Goal: Task Accomplishment & Management: Manage account settings

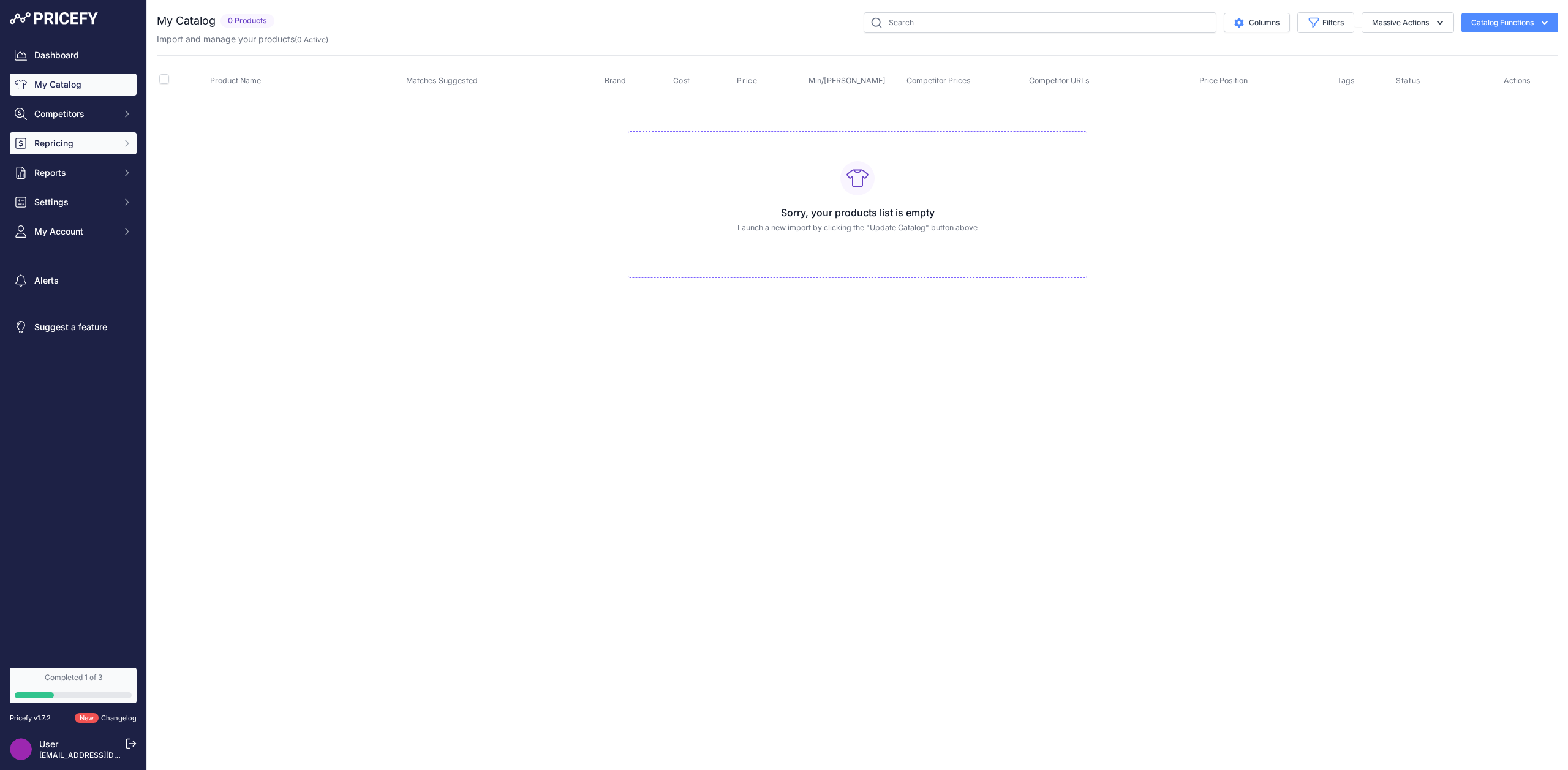
click at [82, 132] on button "Repricing" at bounding box center [73, 143] width 127 height 22
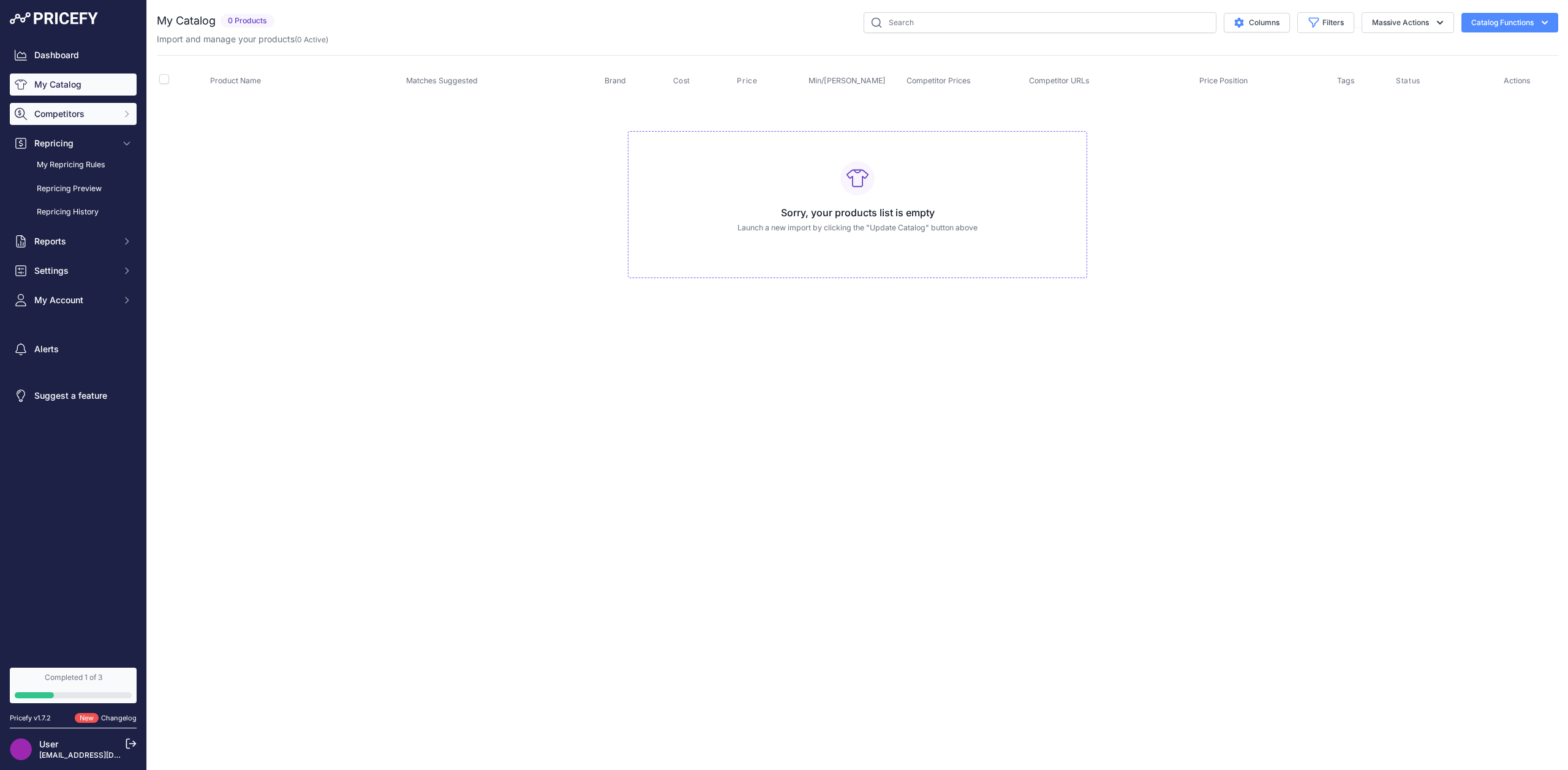
click at [76, 114] on span "Competitors" at bounding box center [74, 114] width 80 height 12
click at [72, 86] on link "My Catalog" at bounding box center [73, 84] width 127 height 22
click at [83, 103] on button "Competitors" at bounding box center [73, 114] width 127 height 22
click at [65, 136] on link "Competitors" at bounding box center [73, 135] width 127 height 21
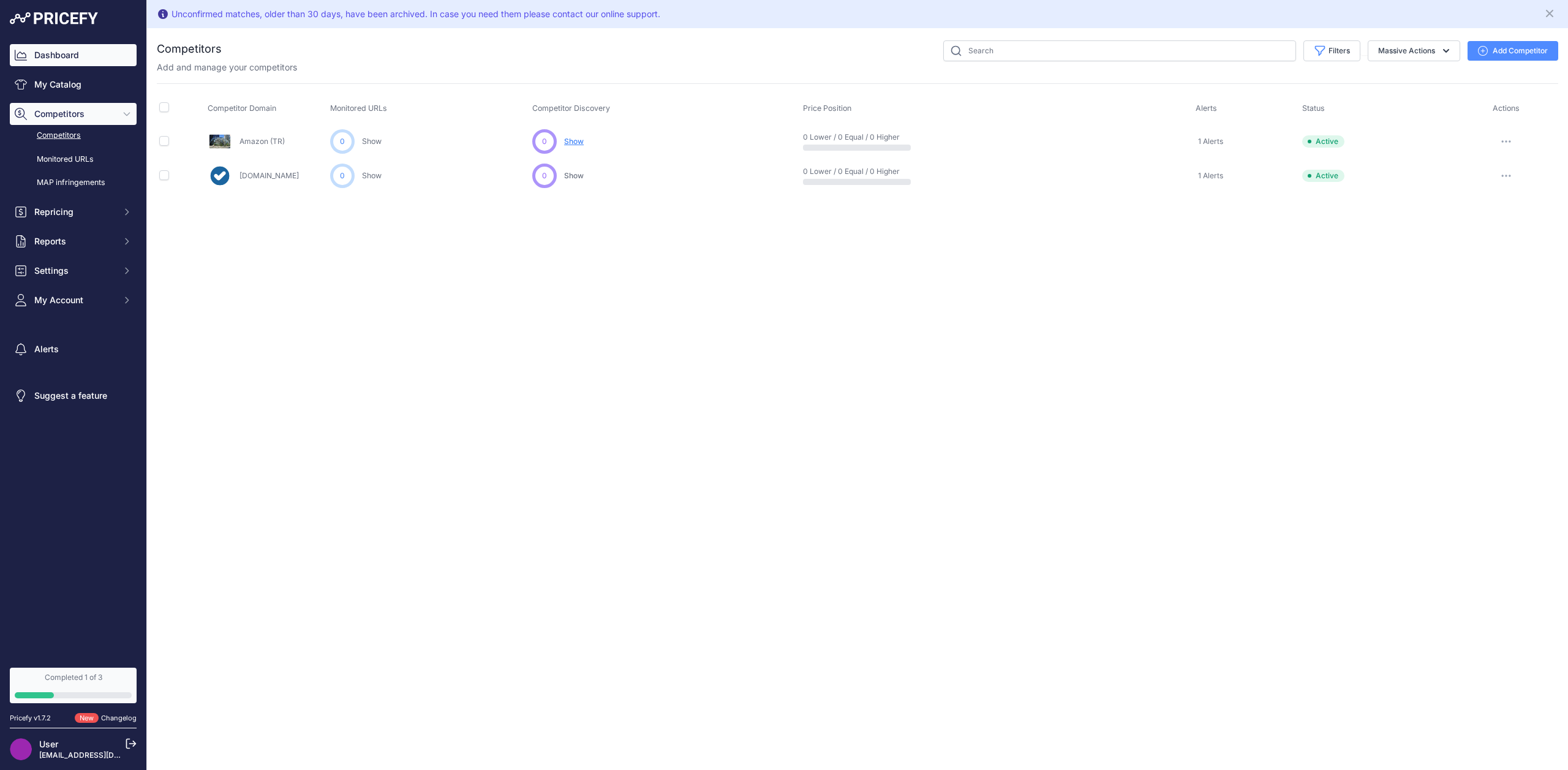
click at [61, 63] on link "Dashboard" at bounding box center [73, 55] width 127 height 22
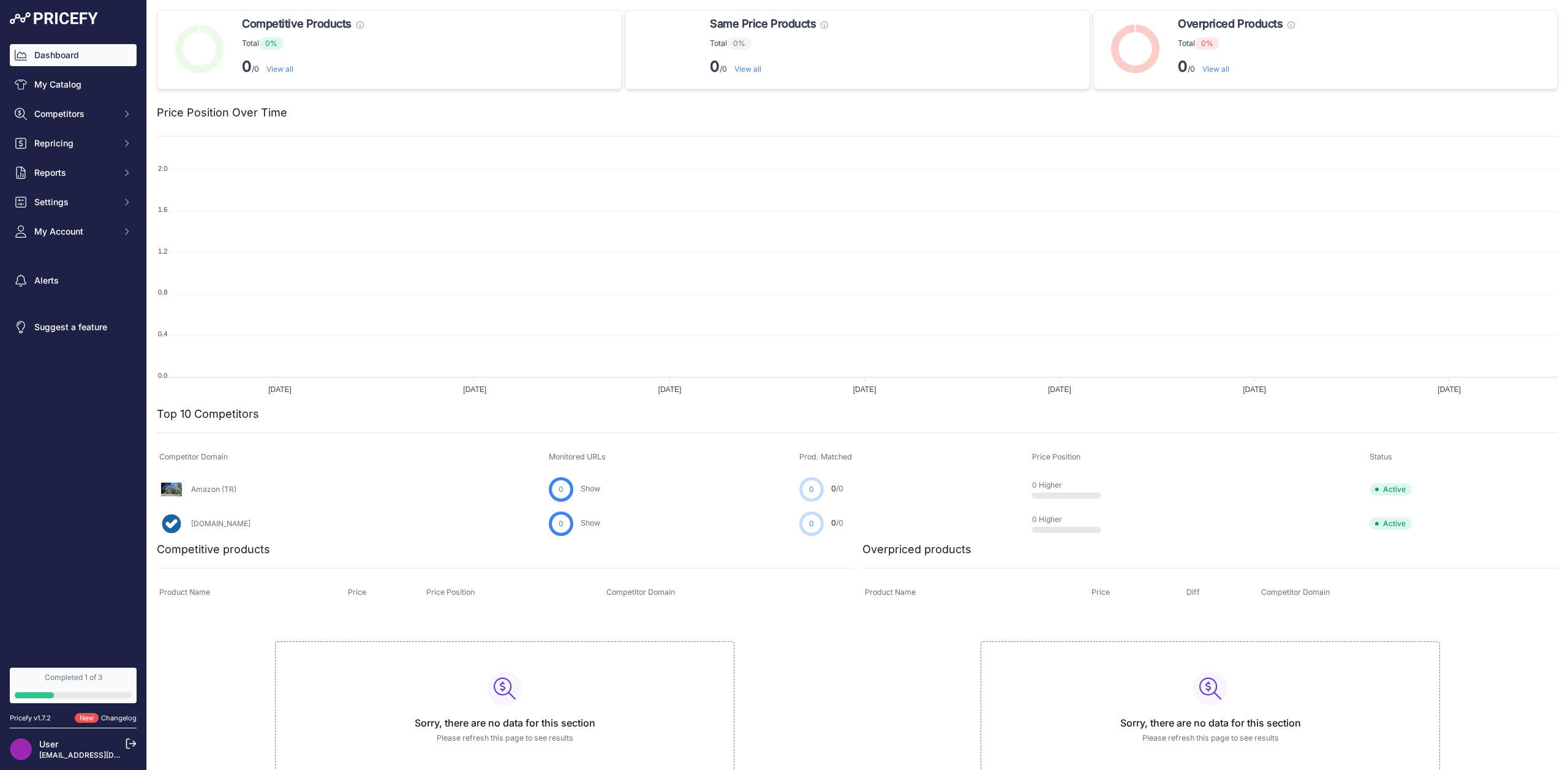
click at [212, 525] on link "Akakce.com" at bounding box center [221, 523] width 59 height 9
click at [220, 493] on link "Amazon (TR)" at bounding box center [214, 489] width 46 height 9
click at [73, 109] on span "Competitors" at bounding box center [74, 114] width 80 height 12
click at [53, 136] on link "Competitors" at bounding box center [73, 135] width 127 height 21
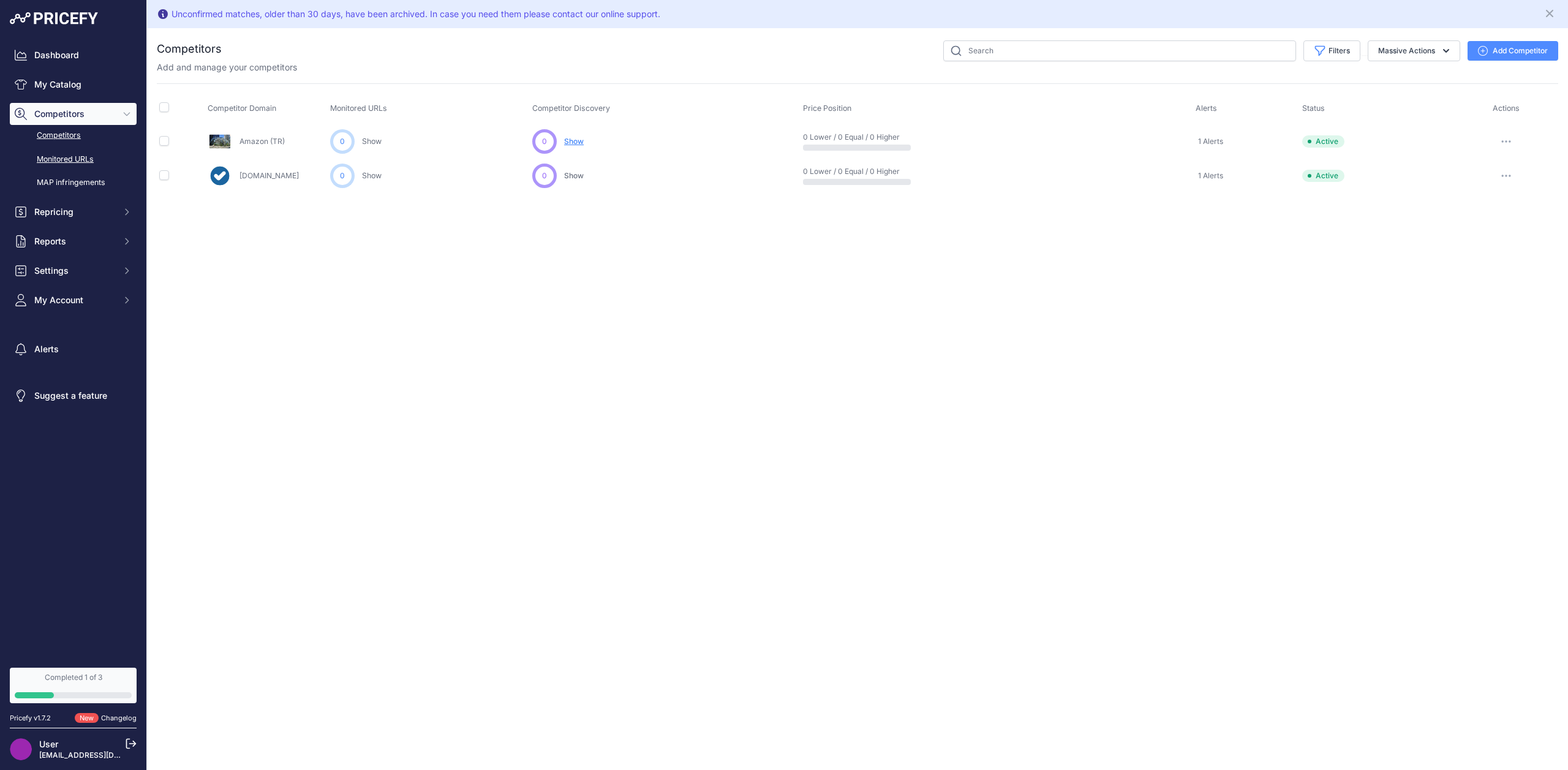
click at [82, 166] on link "Monitored URLs" at bounding box center [73, 159] width 127 height 21
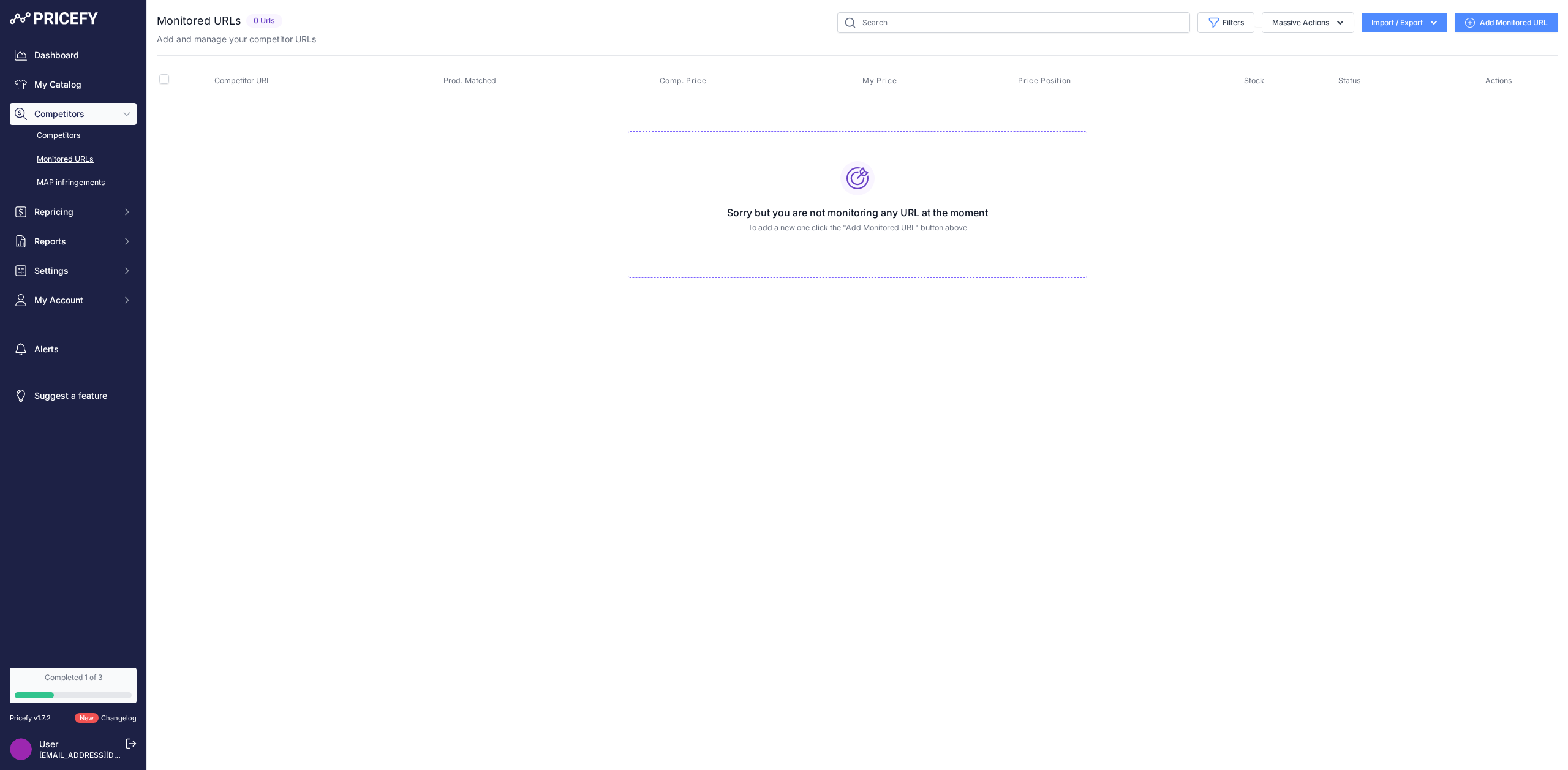
click at [1383, 21] on button "Import / Export" at bounding box center [1405, 22] width 86 height 20
click at [1398, 46] on span "Import" at bounding box center [1394, 48] width 22 height 10
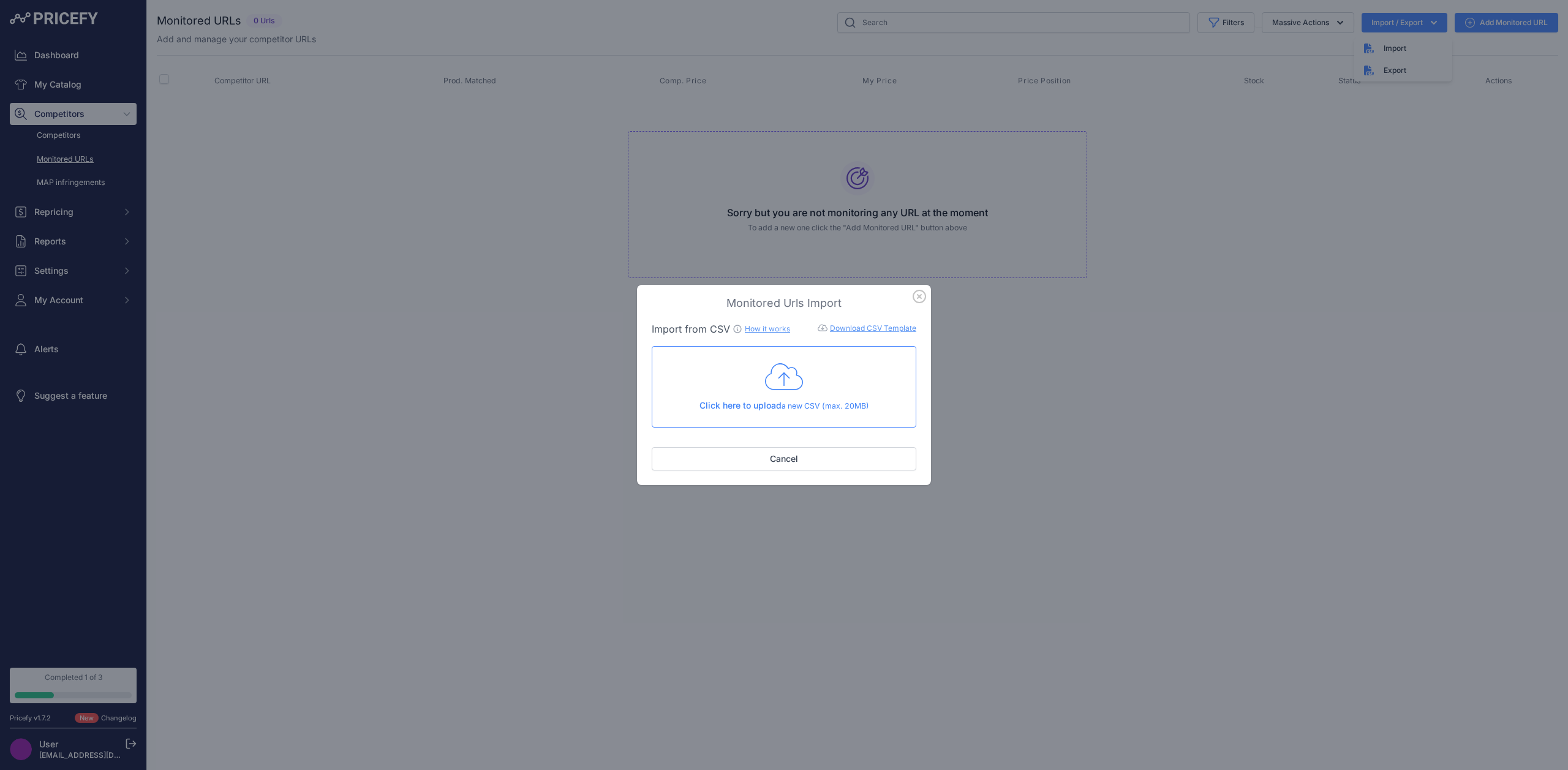
click at [498, 288] on div "Monitored Urls Import Import from CSV How it works Download CSV Template Check …" at bounding box center [784, 385] width 1568 height 770
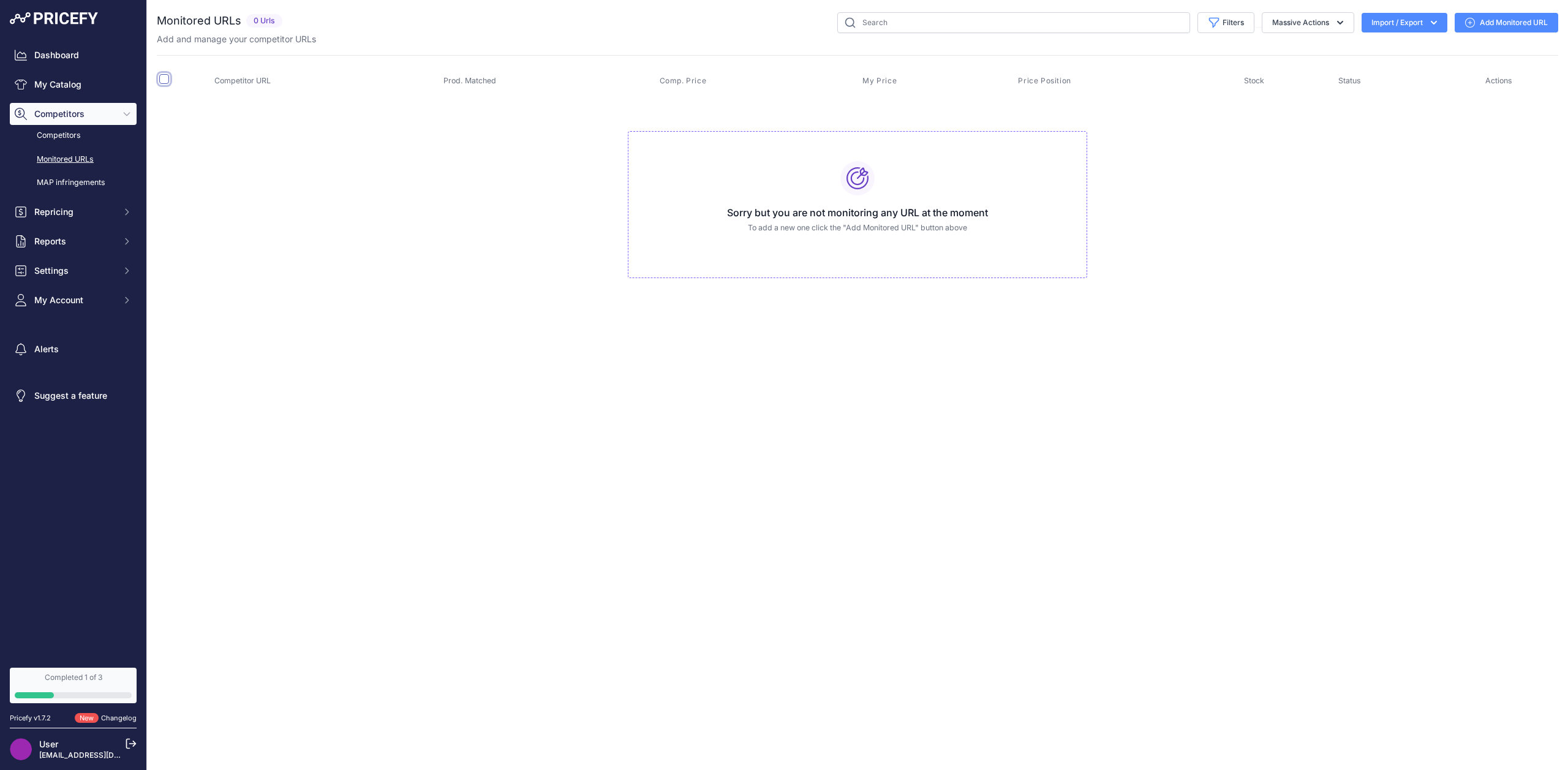
click at [166, 82] on input "checkbox" at bounding box center [164, 79] width 10 height 10
checkbox input "true"
click at [162, 80] on input "checkbox" at bounding box center [164, 79] width 10 height 10
checkbox input "false"
click at [1519, 28] on link "Add Monitored URL" at bounding box center [1506, 22] width 104 height 20
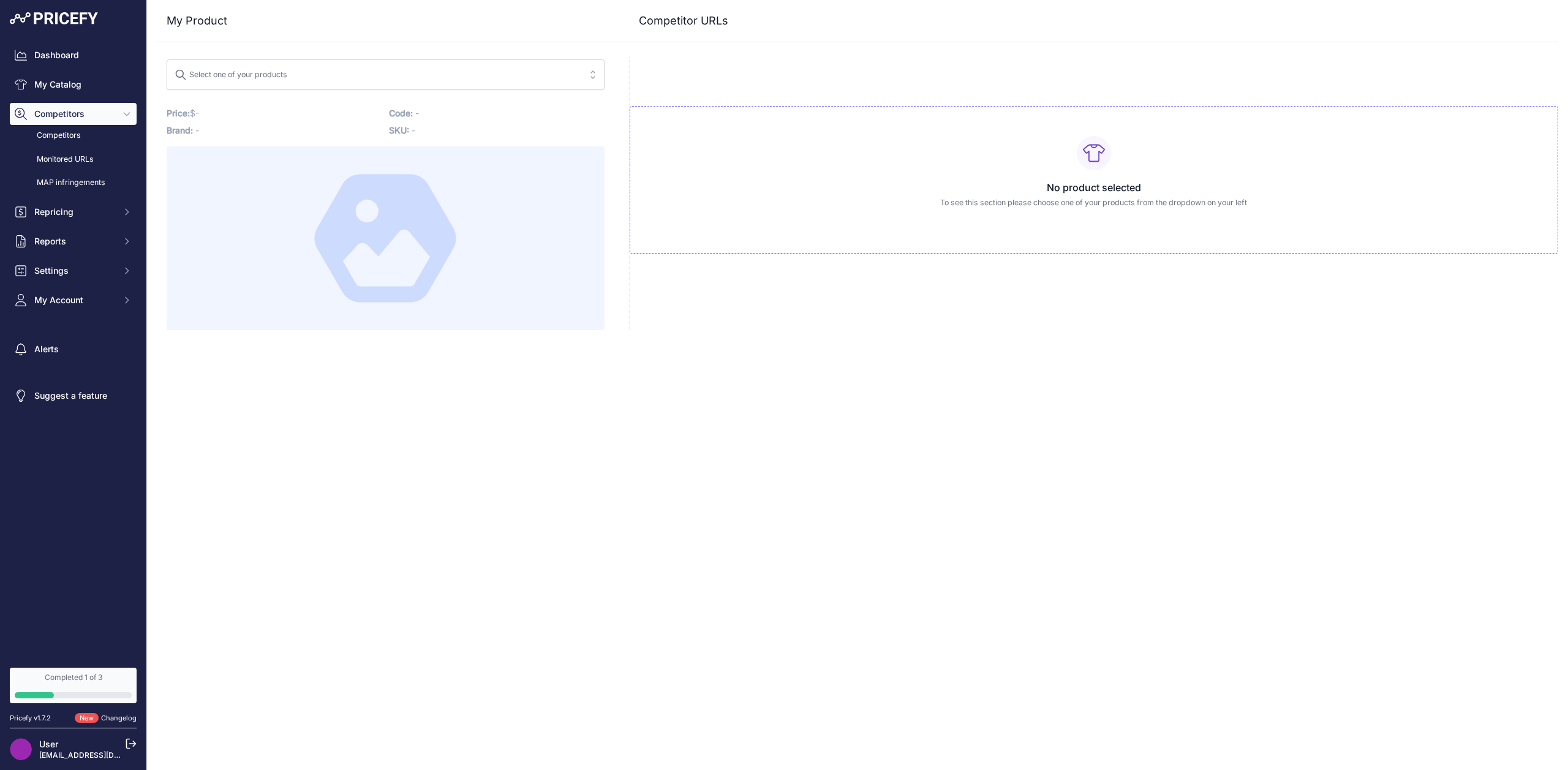
click at [230, 67] on div "Select one of your products" at bounding box center [230, 72] width 112 height 16
click at [225, 166] on div at bounding box center [386, 238] width 438 height 184
click at [193, 129] on p "Brand: -" at bounding box center [275, 130] width 215 height 17
click at [856, 138] on div "No product selected To see this section please choose one of your products from…" at bounding box center [1093, 180] width 928 height 148
click at [283, 69] on div "Select one of your products" at bounding box center [230, 72] width 112 height 16
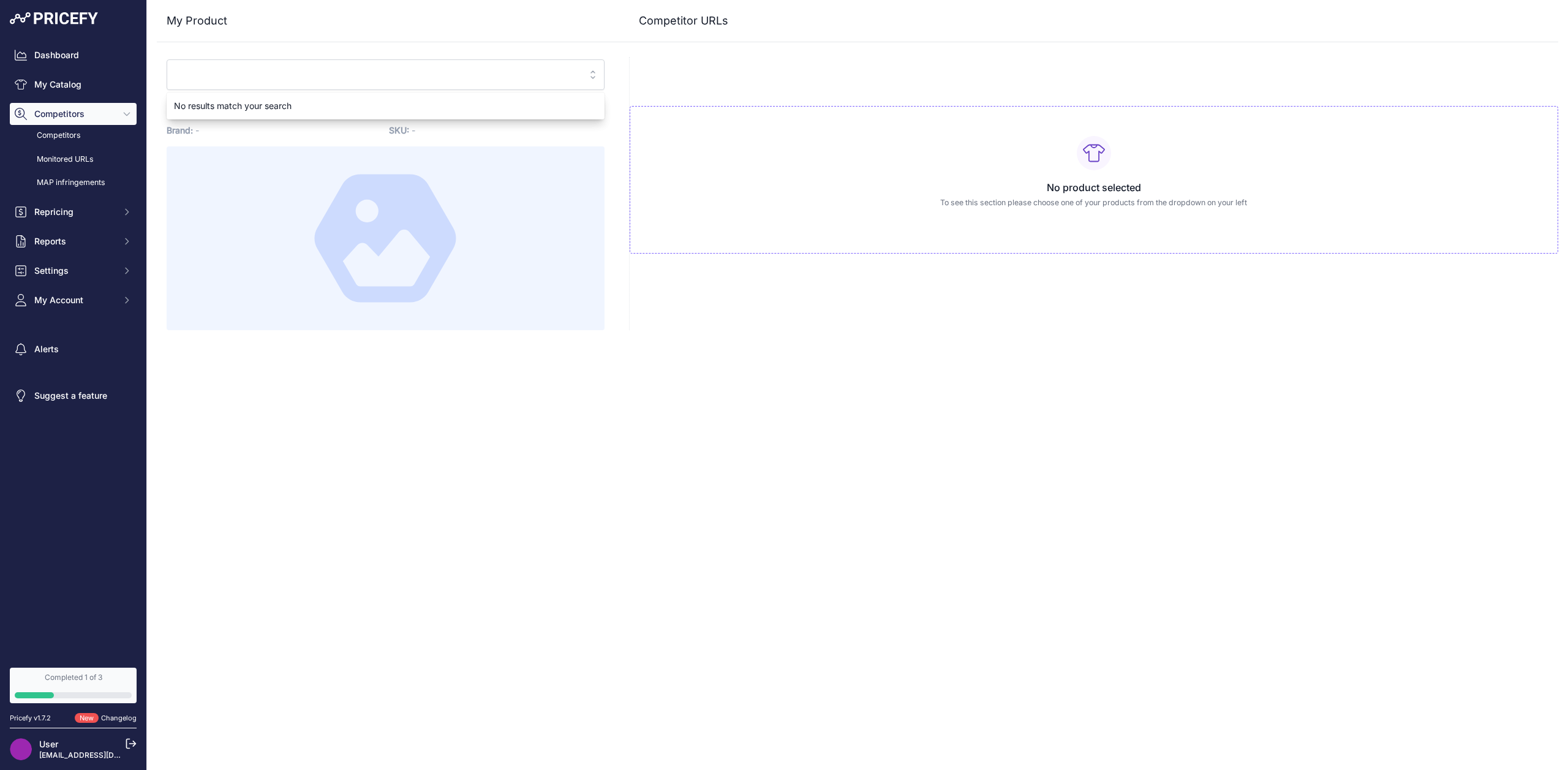
click at [252, 109] on div "No results match your search" at bounding box center [386, 106] width 438 height 22
click at [263, 76] on input "search" at bounding box center [377, 74] width 405 height 20
type input "keyboar"
click at [395, 234] on icon at bounding box center [386, 238] width 142 height 128
click at [54, 74] on link "My Catalog" at bounding box center [73, 84] width 127 height 22
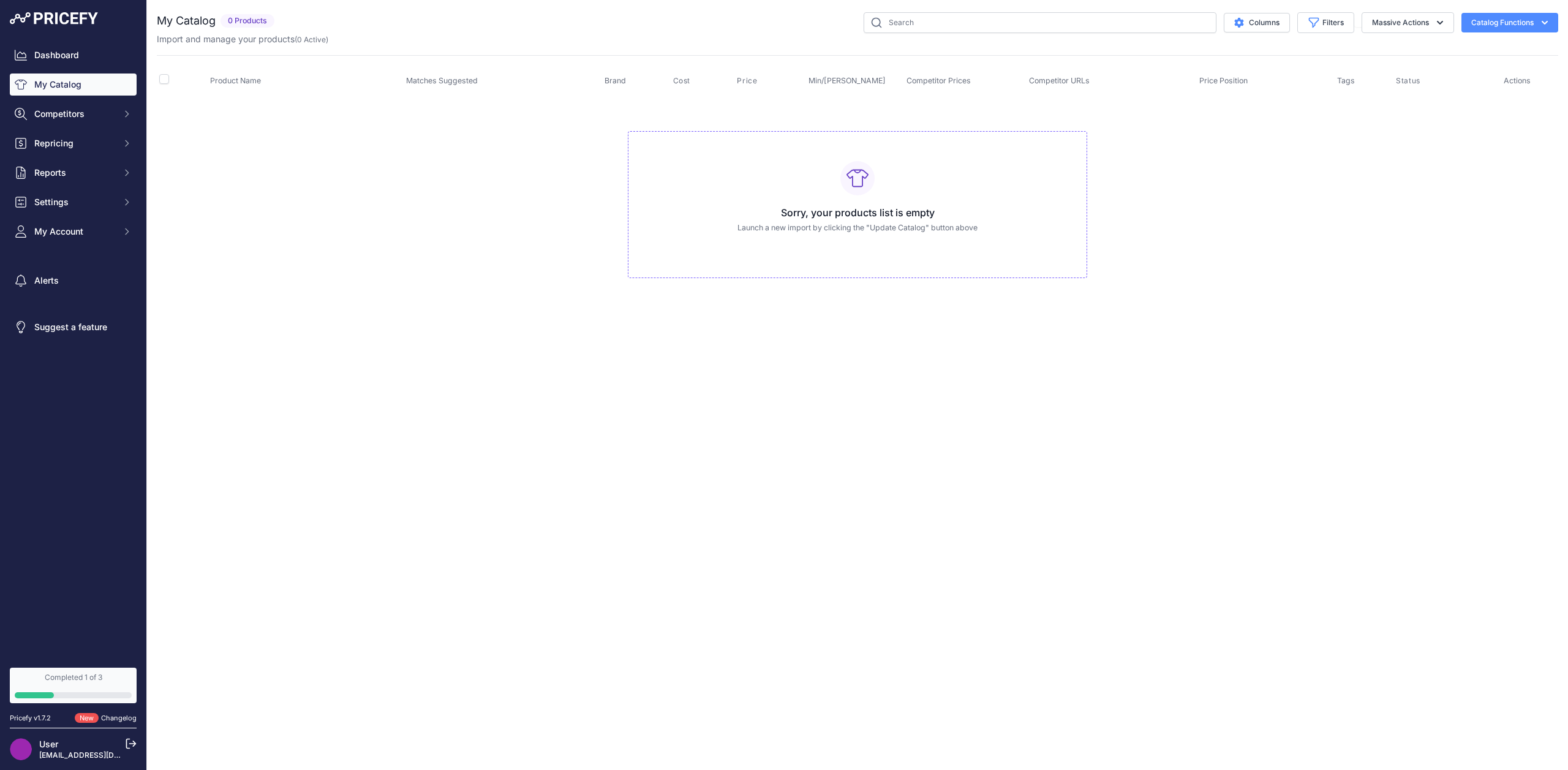
click at [1514, 20] on button "Catalog Functions" at bounding box center [1509, 22] width 97 height 20
click at [1353, 113] on td "Sorry, your products list is empty Launch a new import by clicking the "Update …" at bounding box center [857, 199] width 1401 height 206
click at [1396, 25] on button "Massive Actions" at bounding box center [1408, 22] width 93 height 21
click at [92, 234] on span "My Account" at bounding box center [74, 232] width 80 height 12
click at [63, 296] on link "Notifications" at bounding box center [73, 300] width 127 height 21
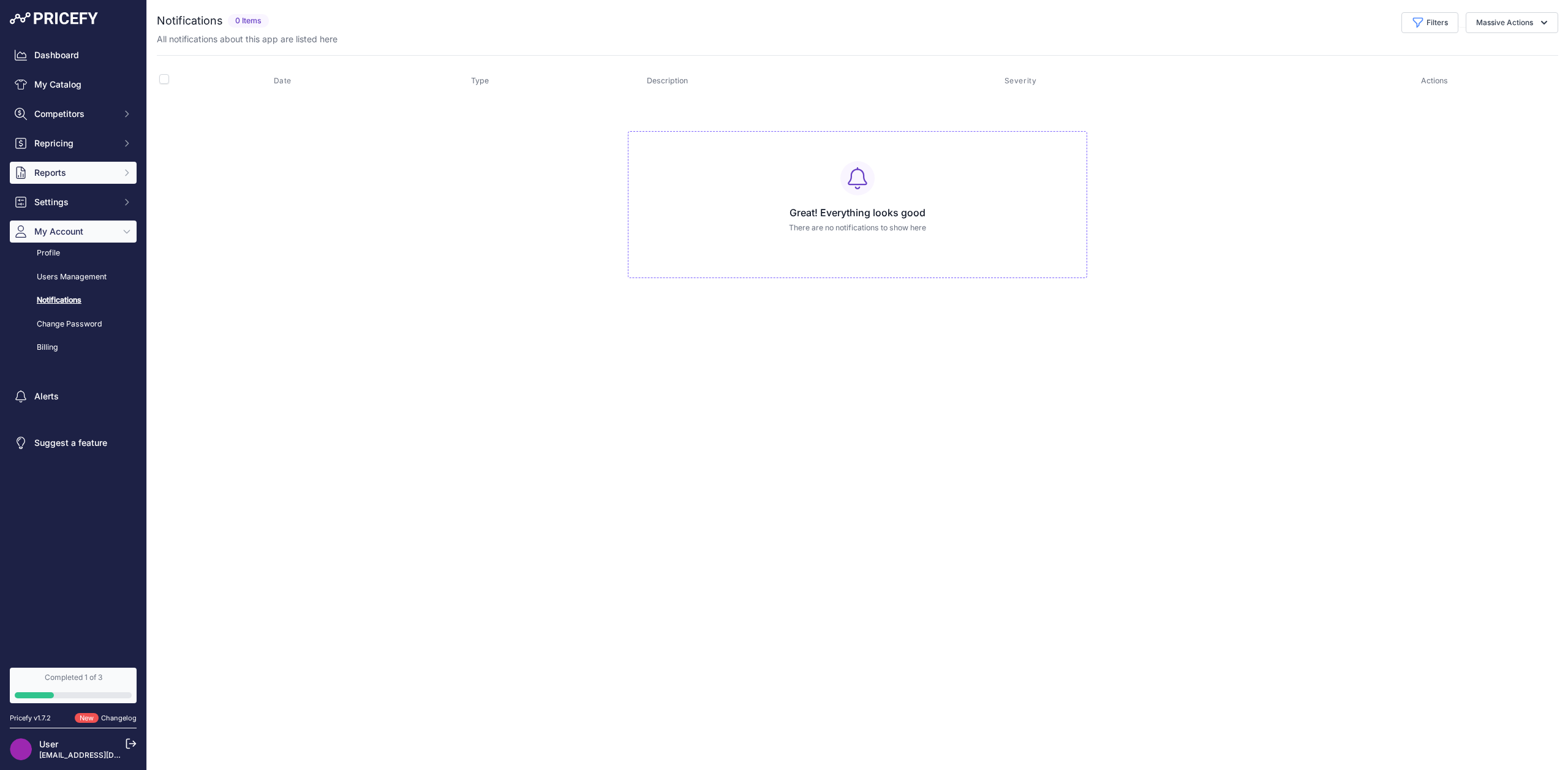
click at [61, 183] on button "Reports" at bounding box center [73, 172] width 127 height 22
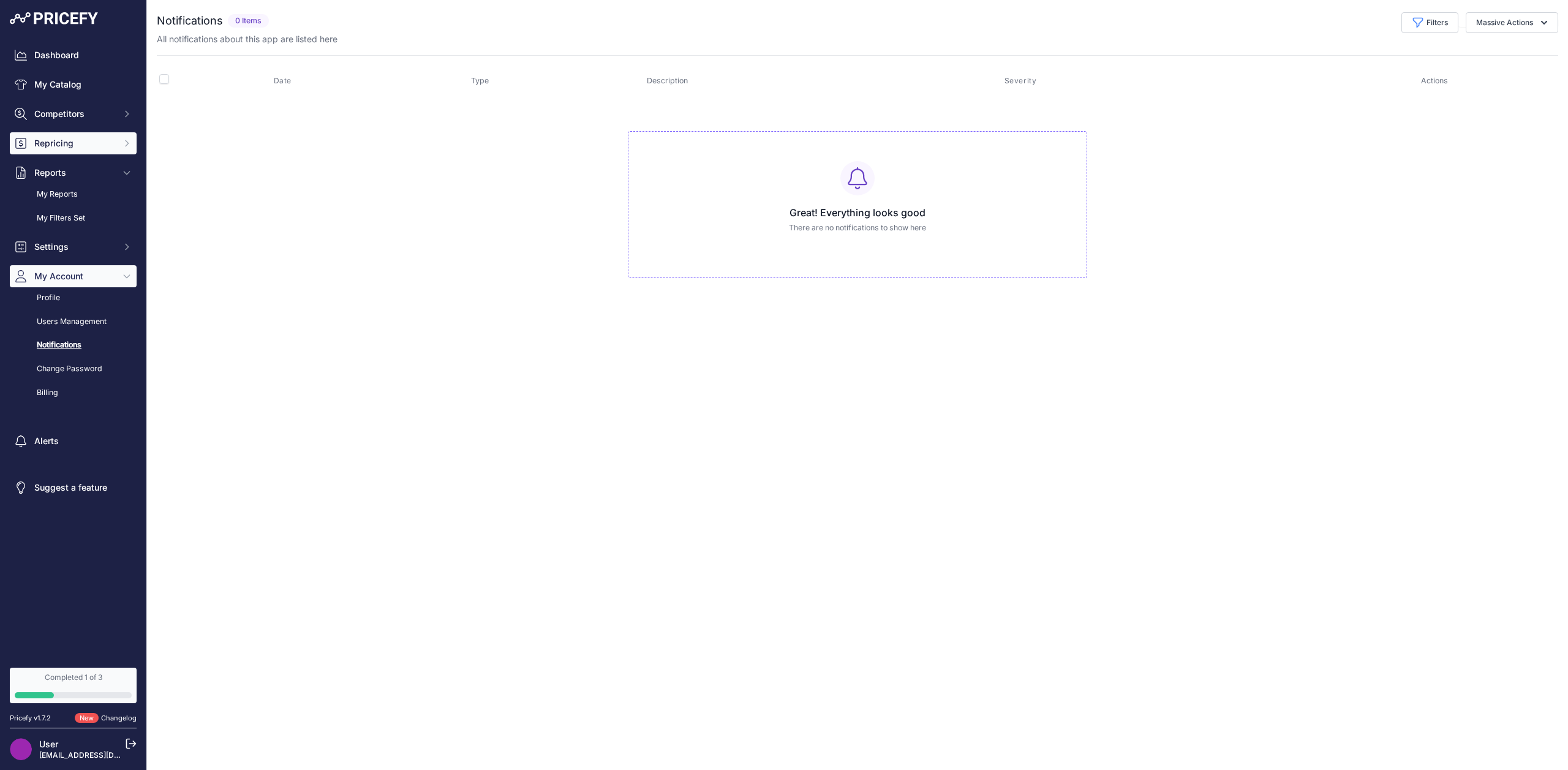
click at [65, 135] on button "Repricing" at bounding box center [73, 143] width 127 height 22
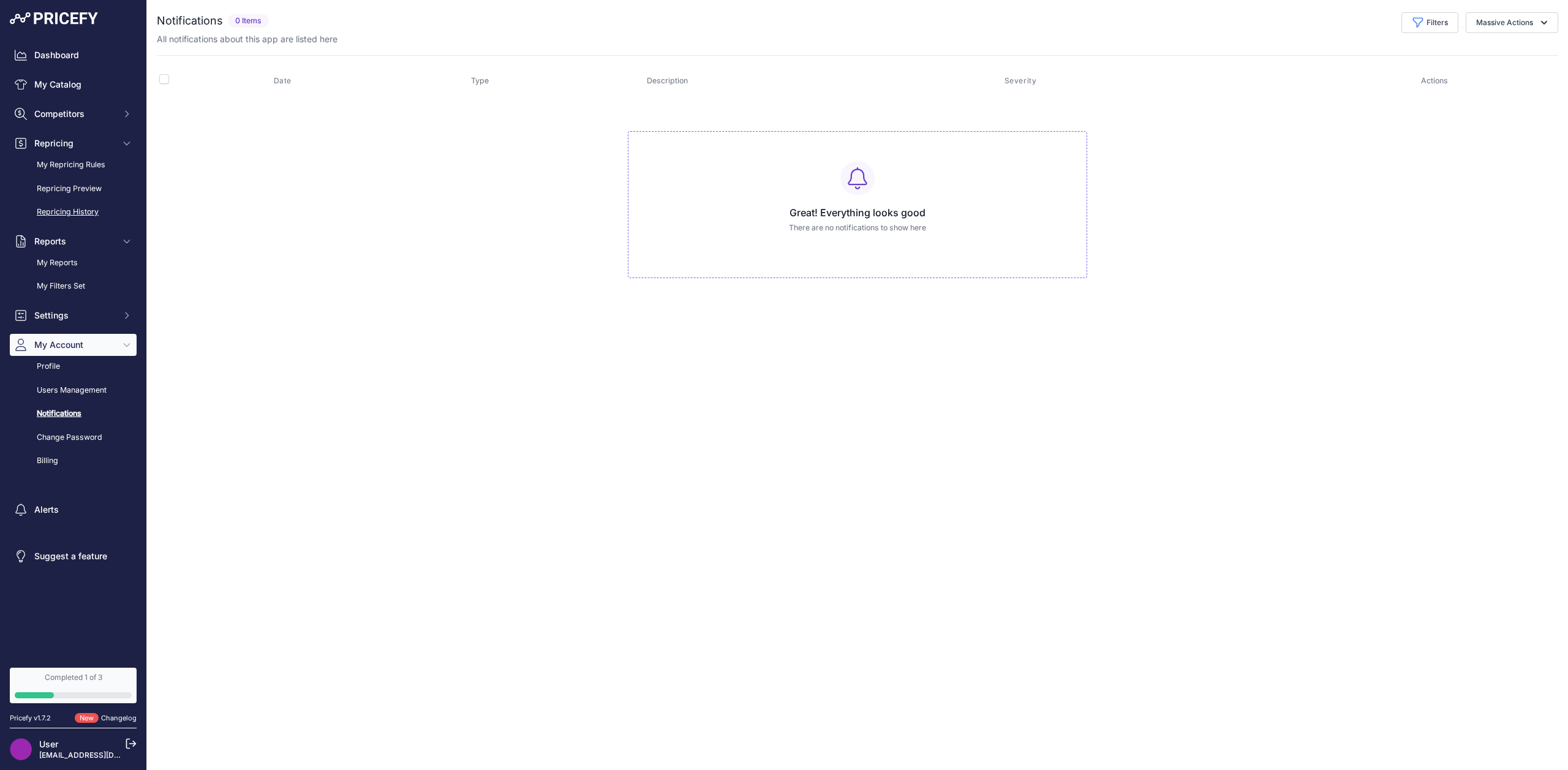
click at [71, 219] on link "Repricing History" at bounding box center [73, 212] width 127 height 21
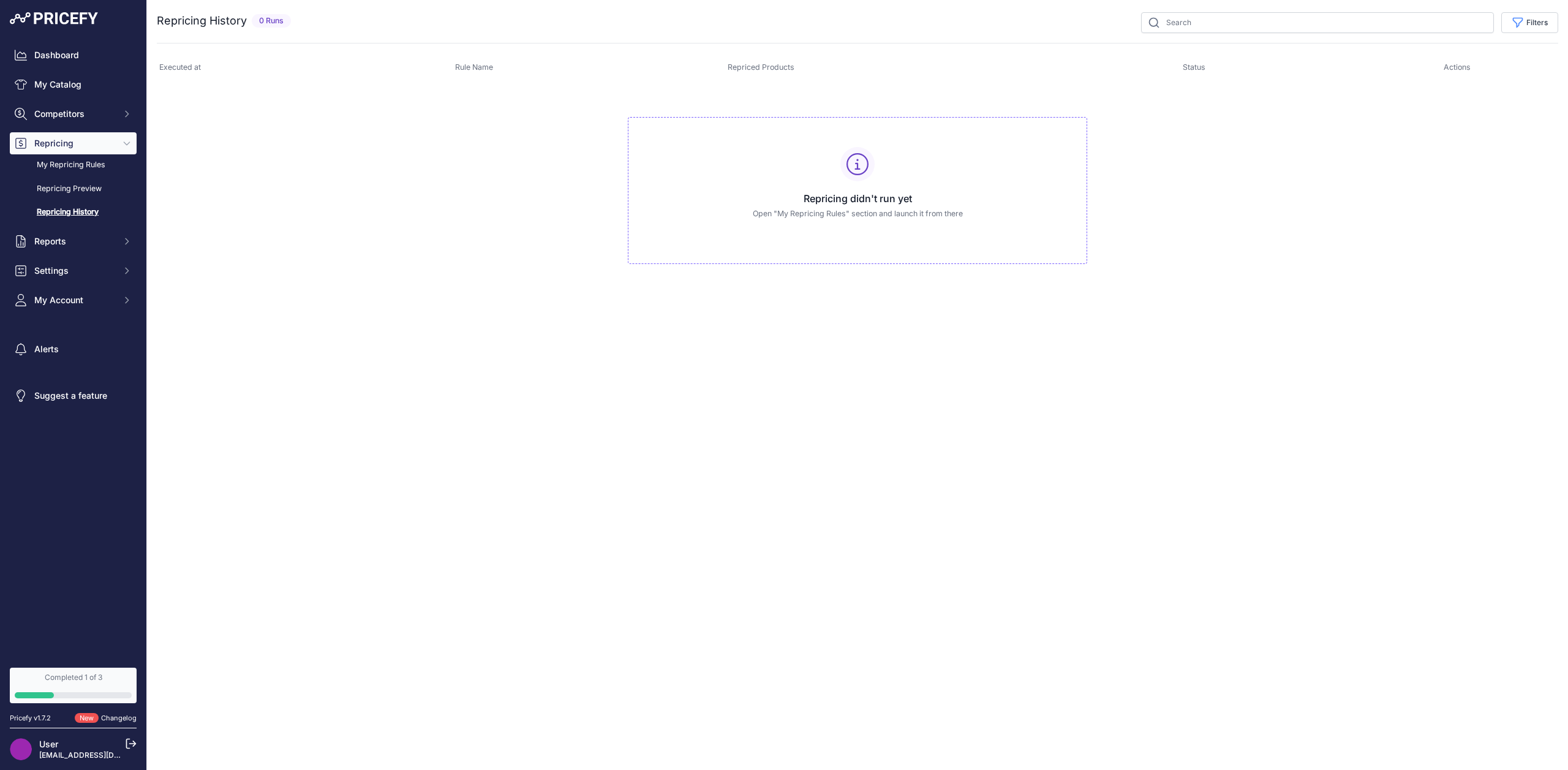
click at [66, 125] on div "Dashboard My Catalog Competitors Competitors Monitored URLs MAP infringements R…" at bounding box center [73, 178] width 127 height 267
click at [69, 88] on link "My Catalog" at bounding box center [73, 84] width 127 height 22
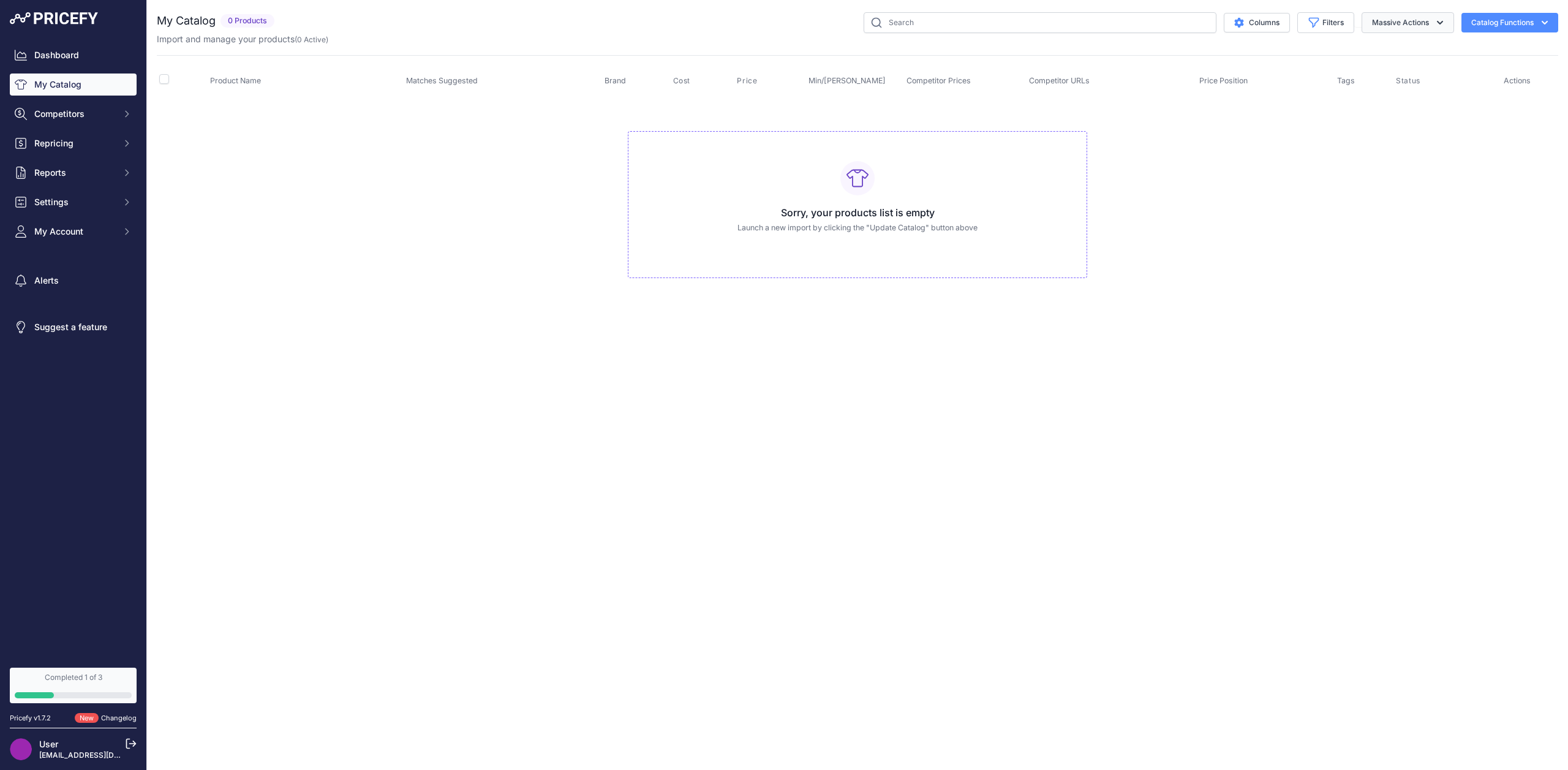
click at [1415, 15] on button "Massive Actions" at bounding box center [1408, 22] width 93 height 21
click at [1387, 48] on span "Enable" at bounding box center [1379, 50] width 27 height 10
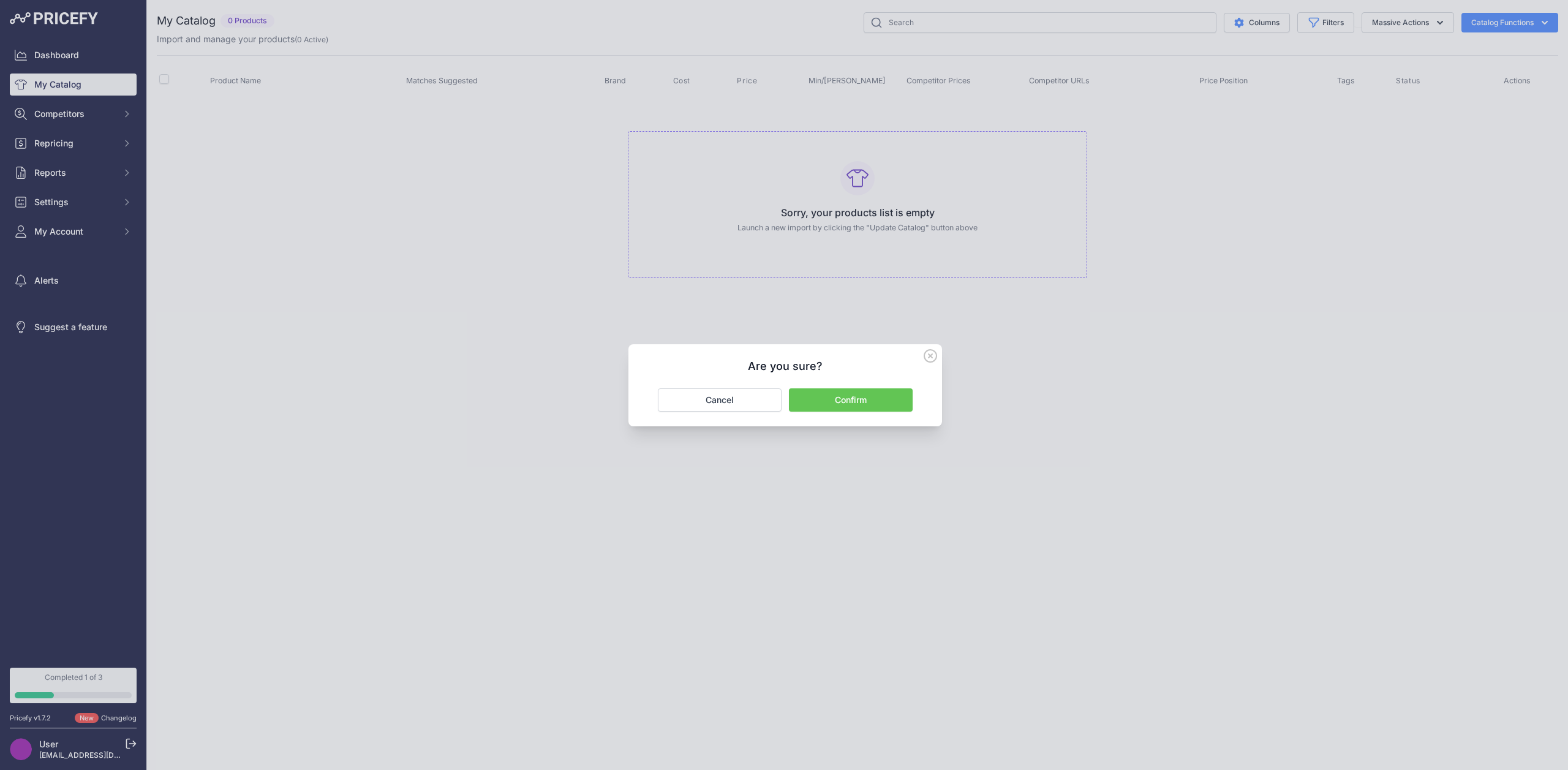
click at [876, 397] on button "Confirm" at bounding box center [851, 400] width 124 height 23
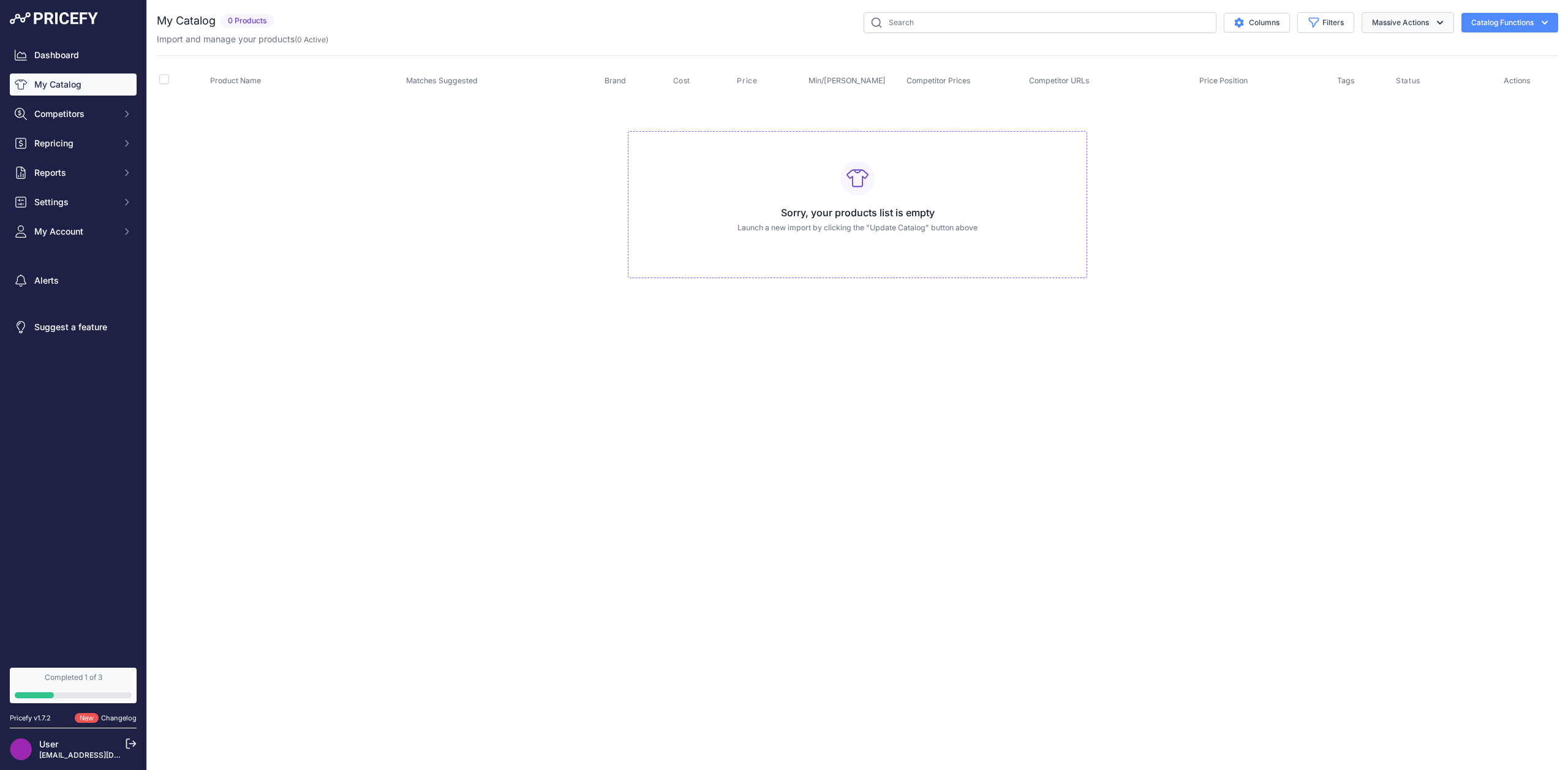
click at [1445, 26] on button "Massive Actions" at bounding box center [1408, 22] width 93 height 21
drag, startPoint x: 1280, startPoint y: 212, endPoint x: 1287, endPoint y: 199, distance: 14.8
click at [1280, 211] on td "Sorry, your products list is empty Launch a new import by clicking the "Update …" at bounding box center [857, 199] width 1401 height 206
click at [1528, 22] on button "Catalog Functions" at bounding box center [1509, 22] width 97 height 20
click at [1482, 97] on link "Update Catalog" at bounding box center [1488, 93] width 137 height 22
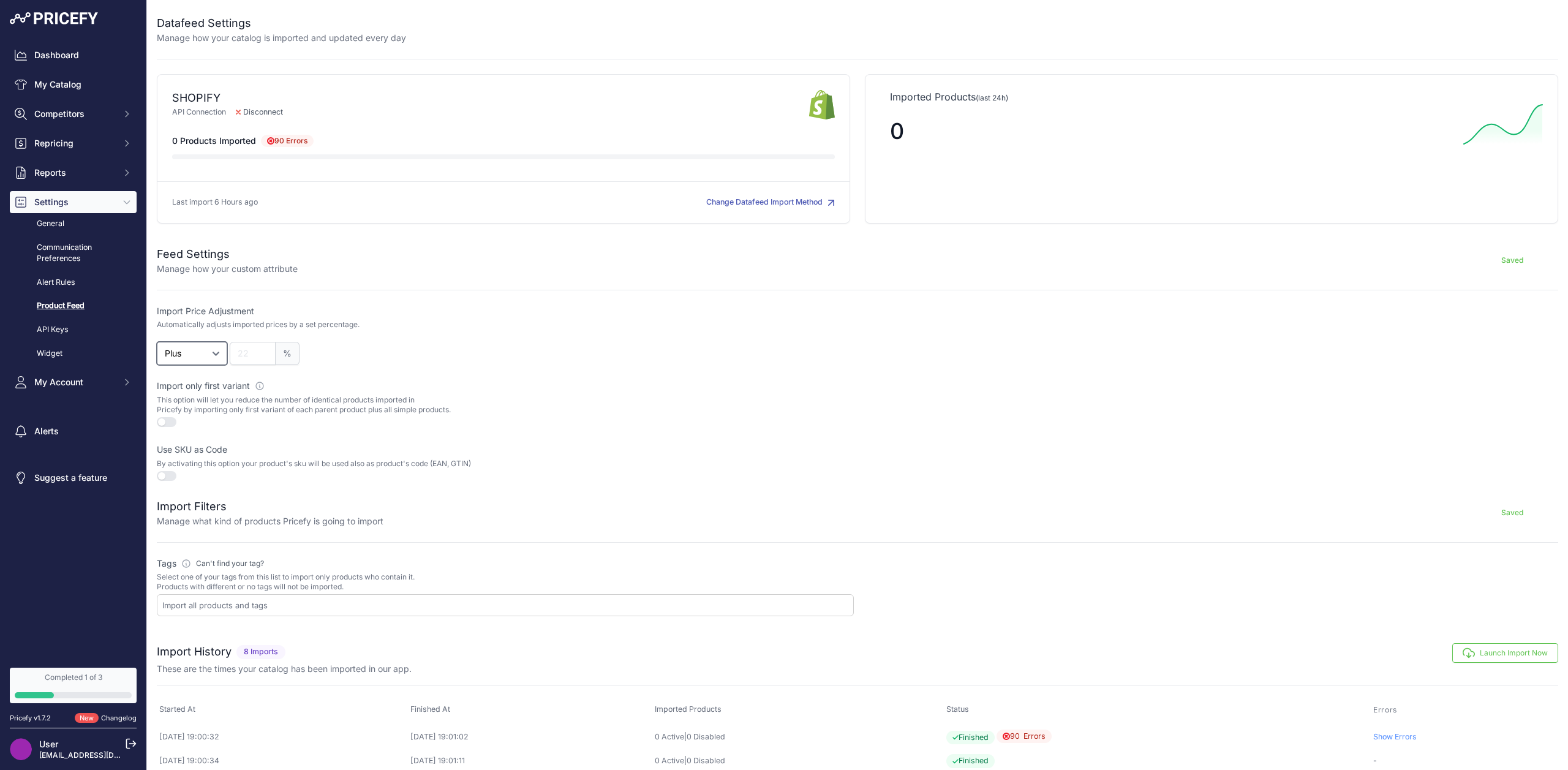
click at [183, 360] on select "Plus Minus" at bounding box center [191, 354] width 70 height 23
click at [240, 352] on input "number" at bounding box center [252, 354] width 46 height 23
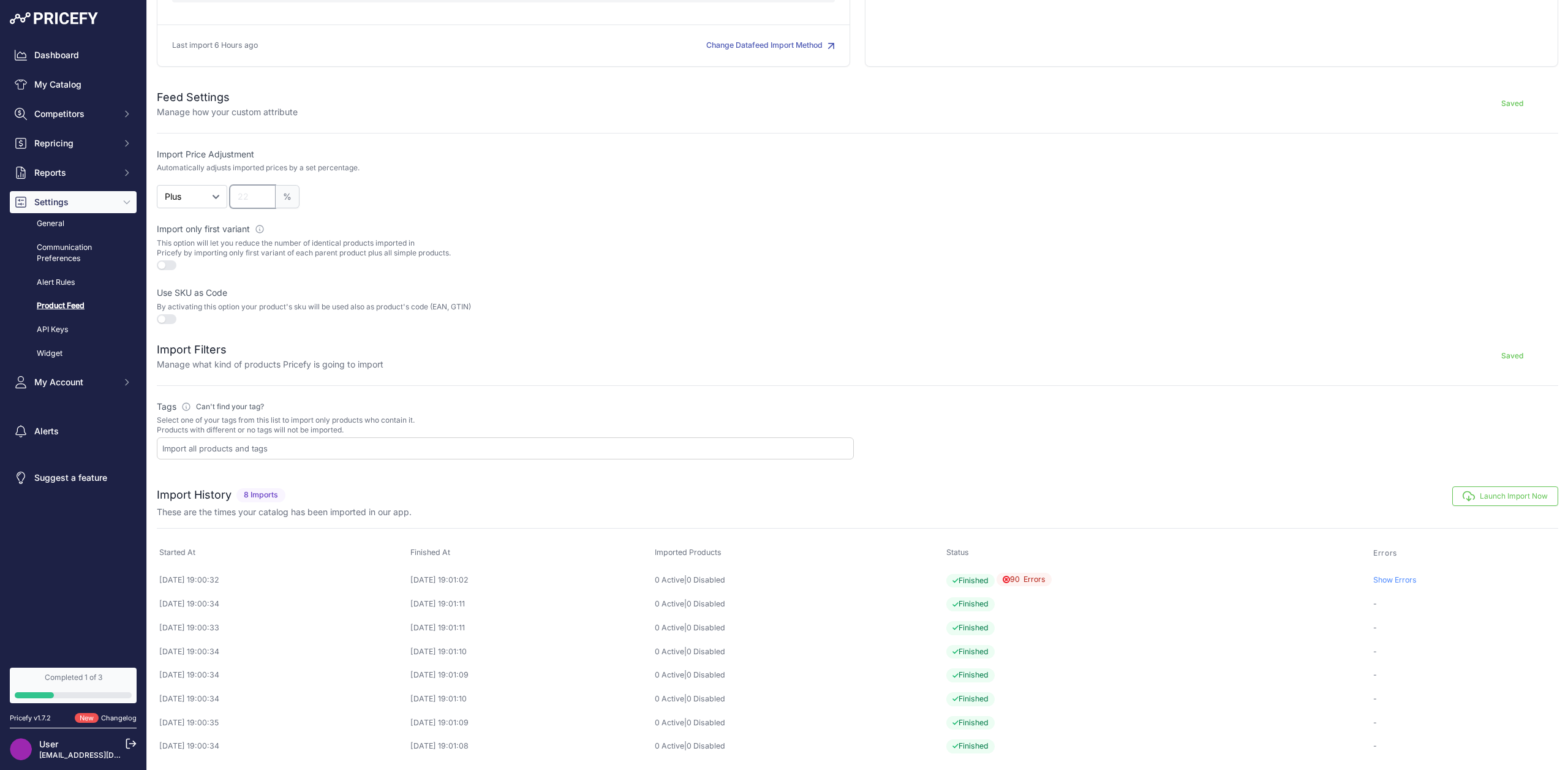
scroll to position [157, 0]
click at [1398, 578] on link "Show Errors" at bounding box center [1395, 579] width 44 height 9
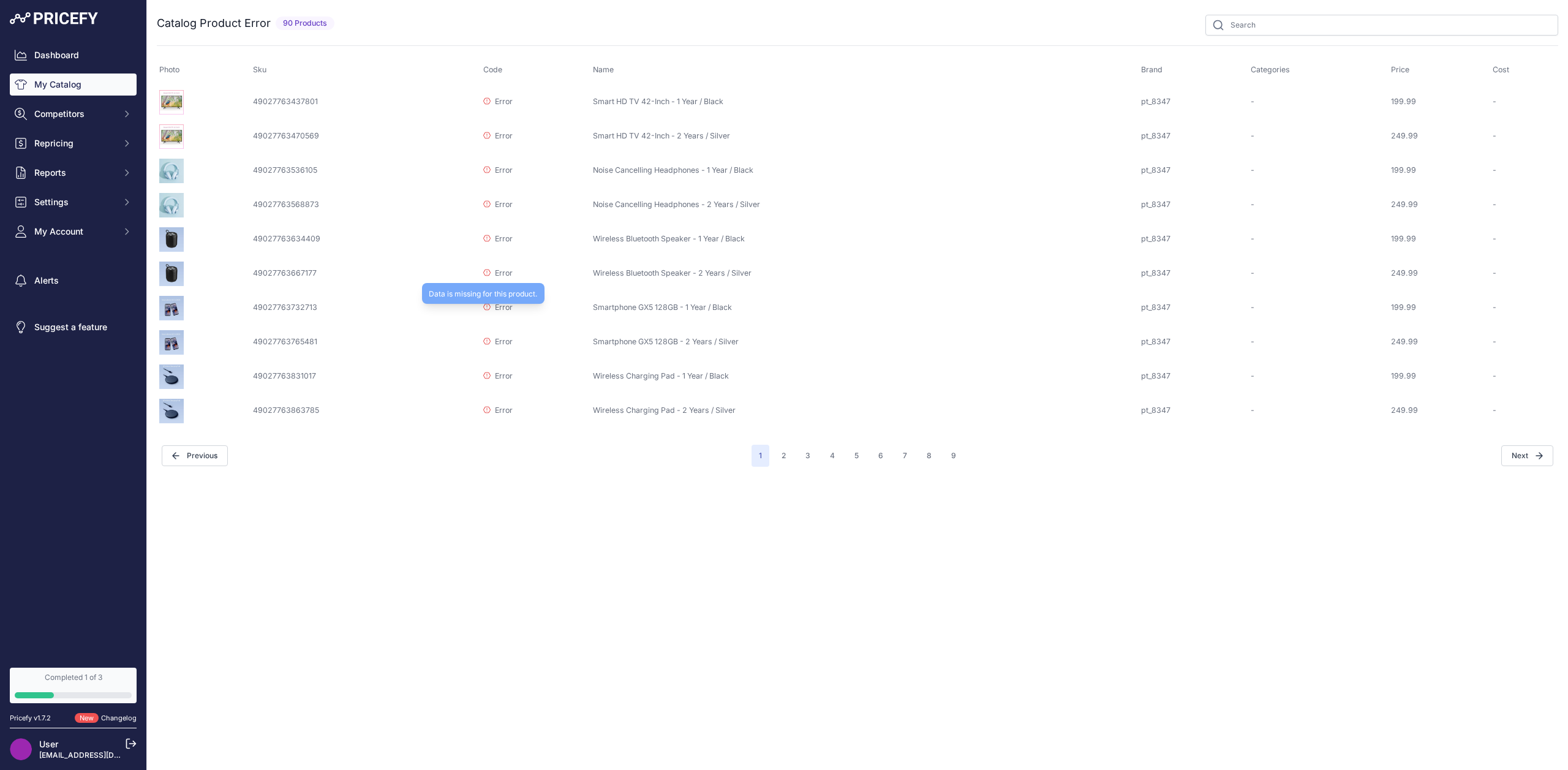
click at [486, 307] on p "Error" at bounding box center [497, 307] width 29 height 12
click at [775, 448] on button "2" at bounding box center [783, 456] width 19 height 22
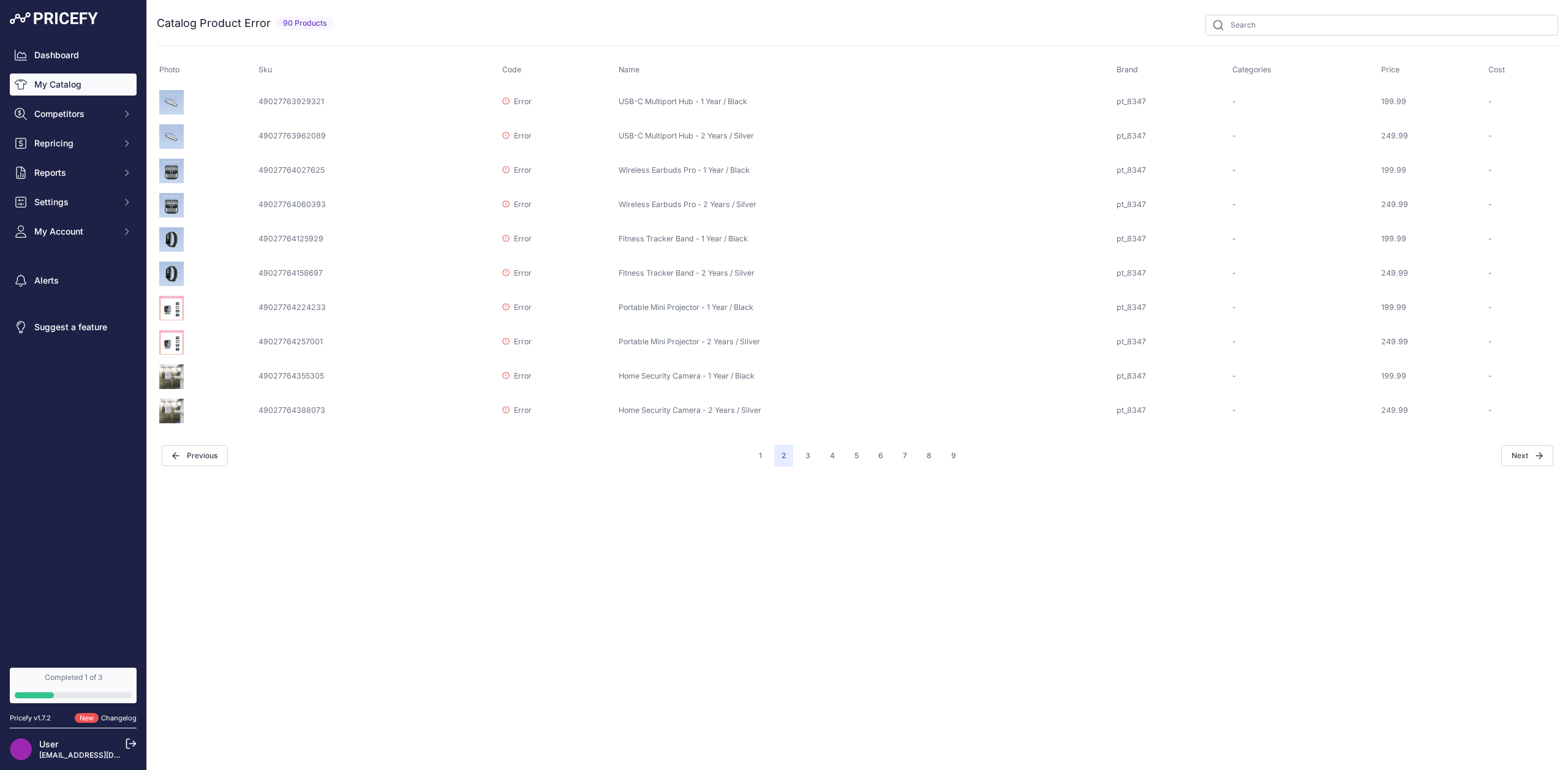
click at [68, 94] on link "My Catalog" at bounding box center [73, 84] width 127 height 22
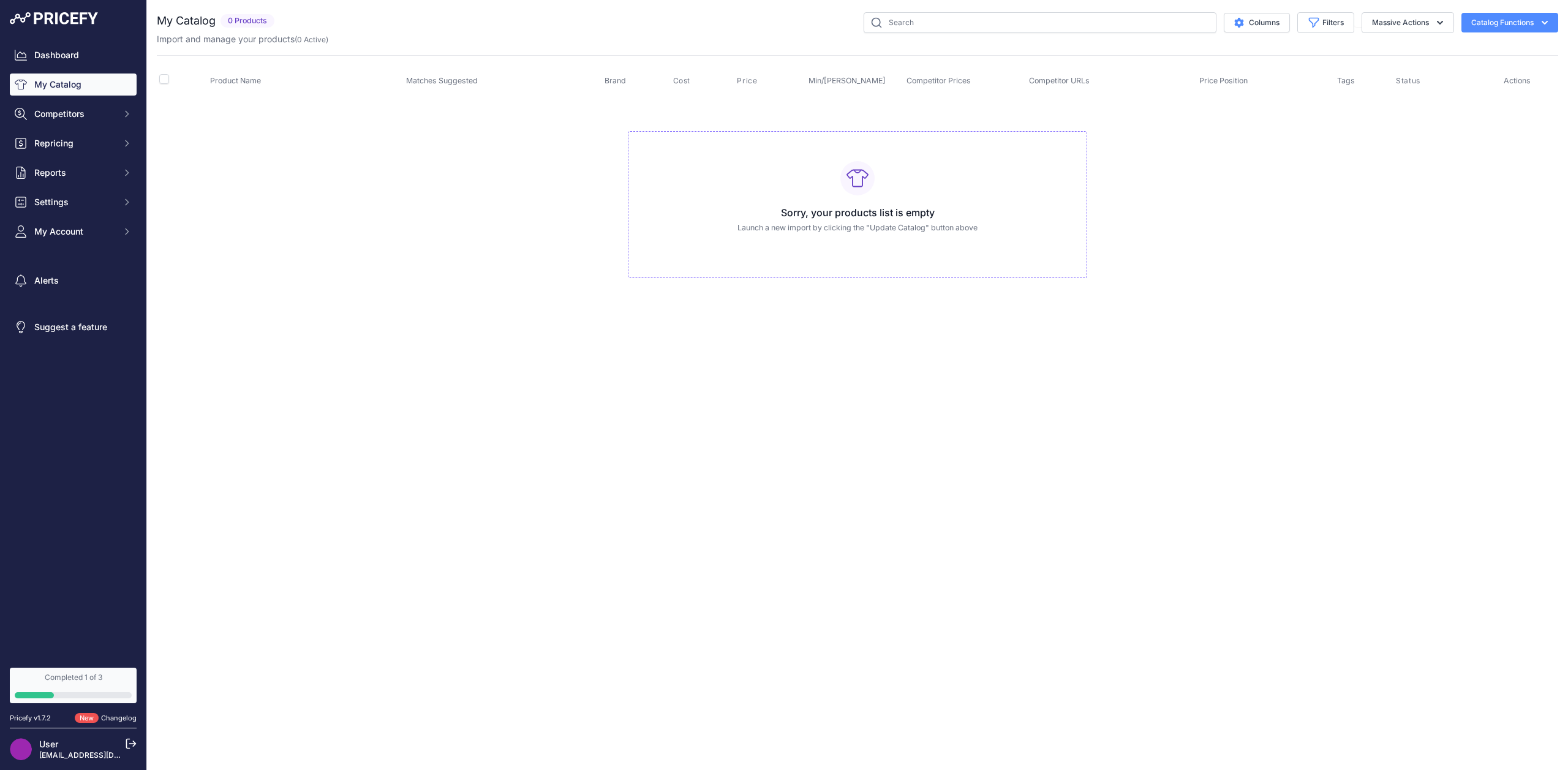
click at [1538, 20] on icon "button" at bounding box center [1544, 22] width 12 height 12
click at [1477, 85] on link "Update Catalog" at bounding box center [1488, 93] width 137 height 22
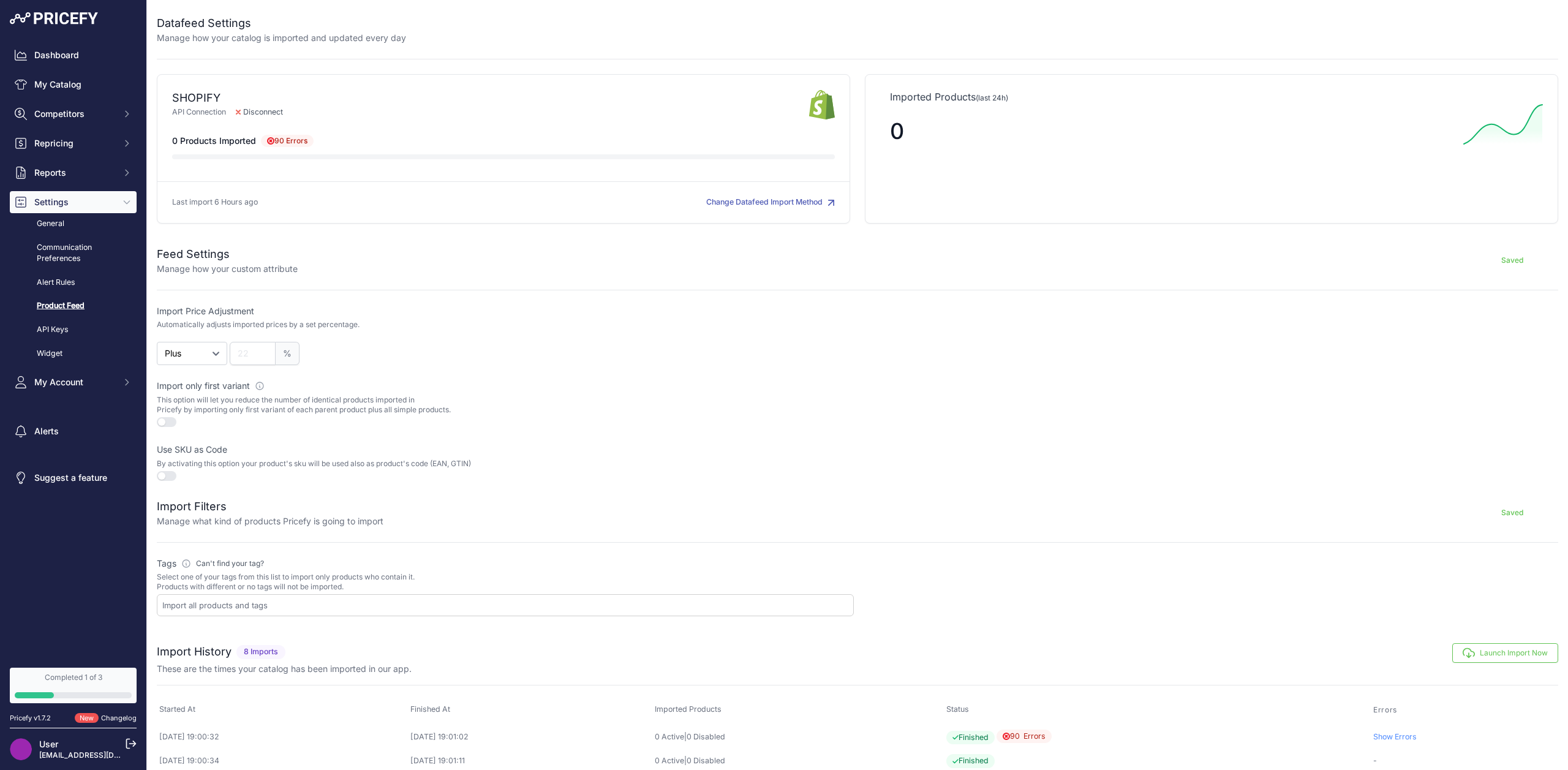
click at [719, 203] on button "Change Datafeed Import Method" at bounding box center [770, 202] width 129 height 12
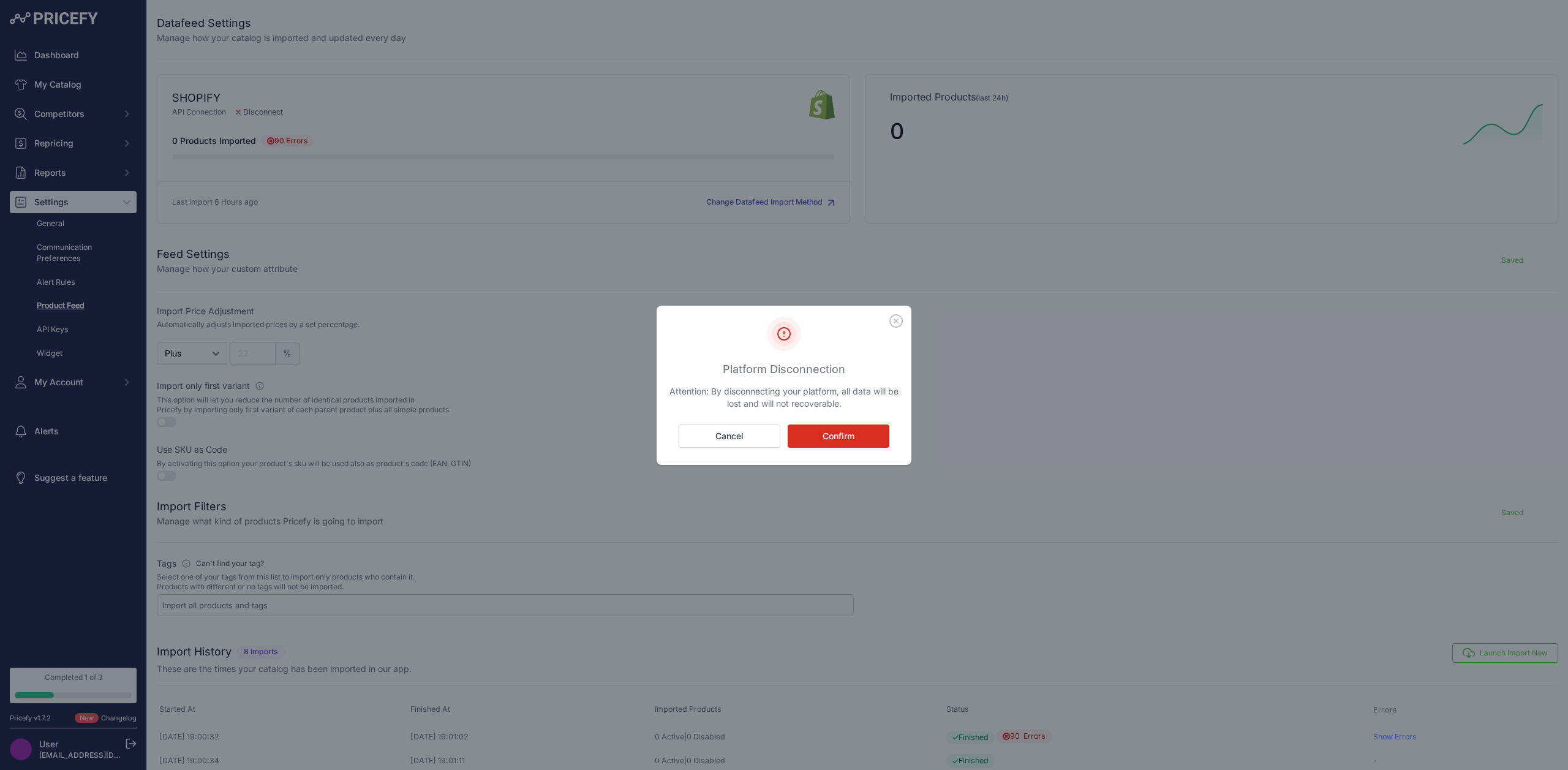
click at [849, 440] on button "Confirm" at bounding box center [838, 436] width 101 height 23
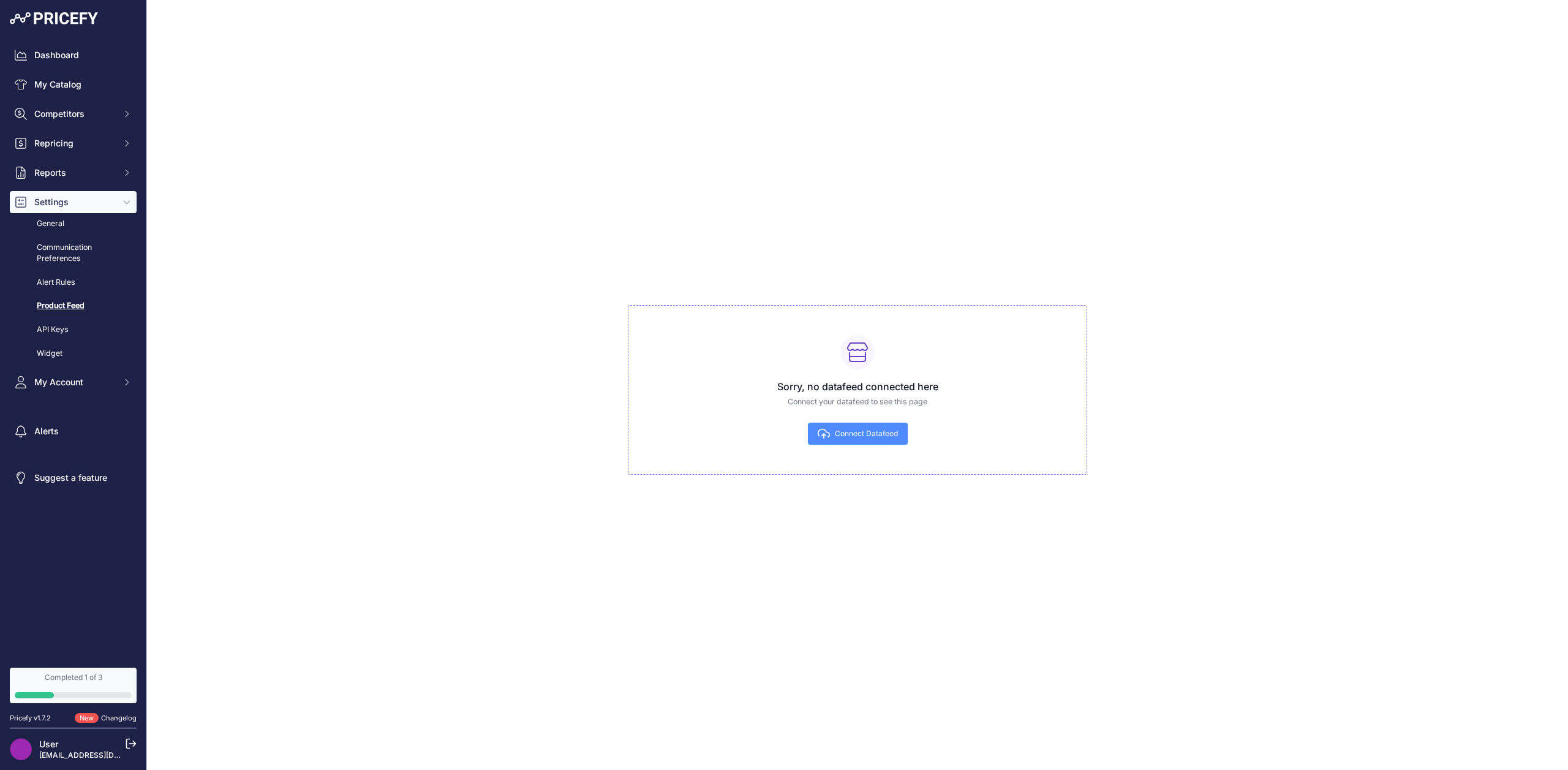
click at [861, 434] on span "Connect Datafeed" at bounding box center [866, 433] width 63 height 10
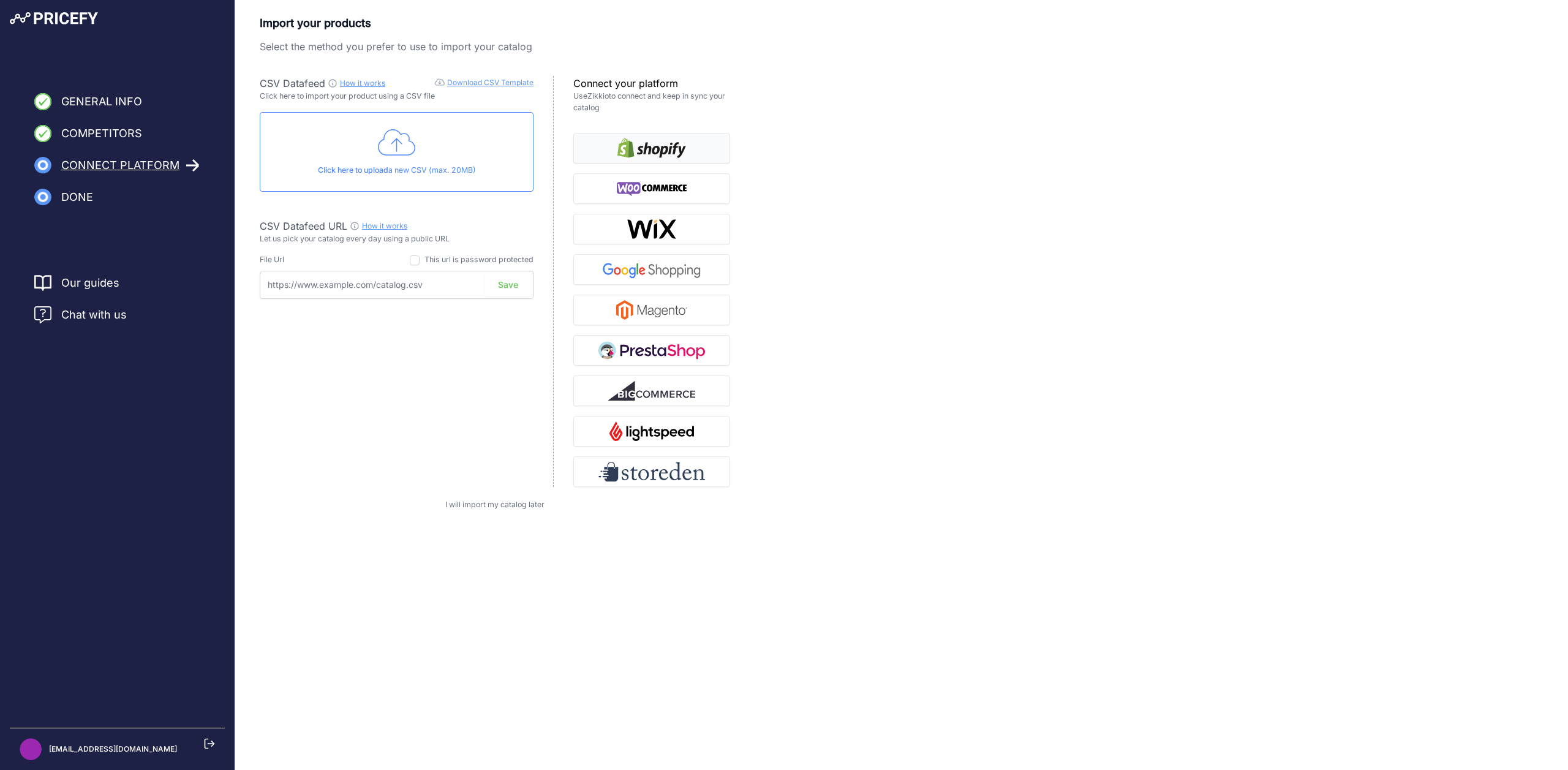
click at [640, 149] on img "button" at bounding box center [651, 148] width 69 height 20
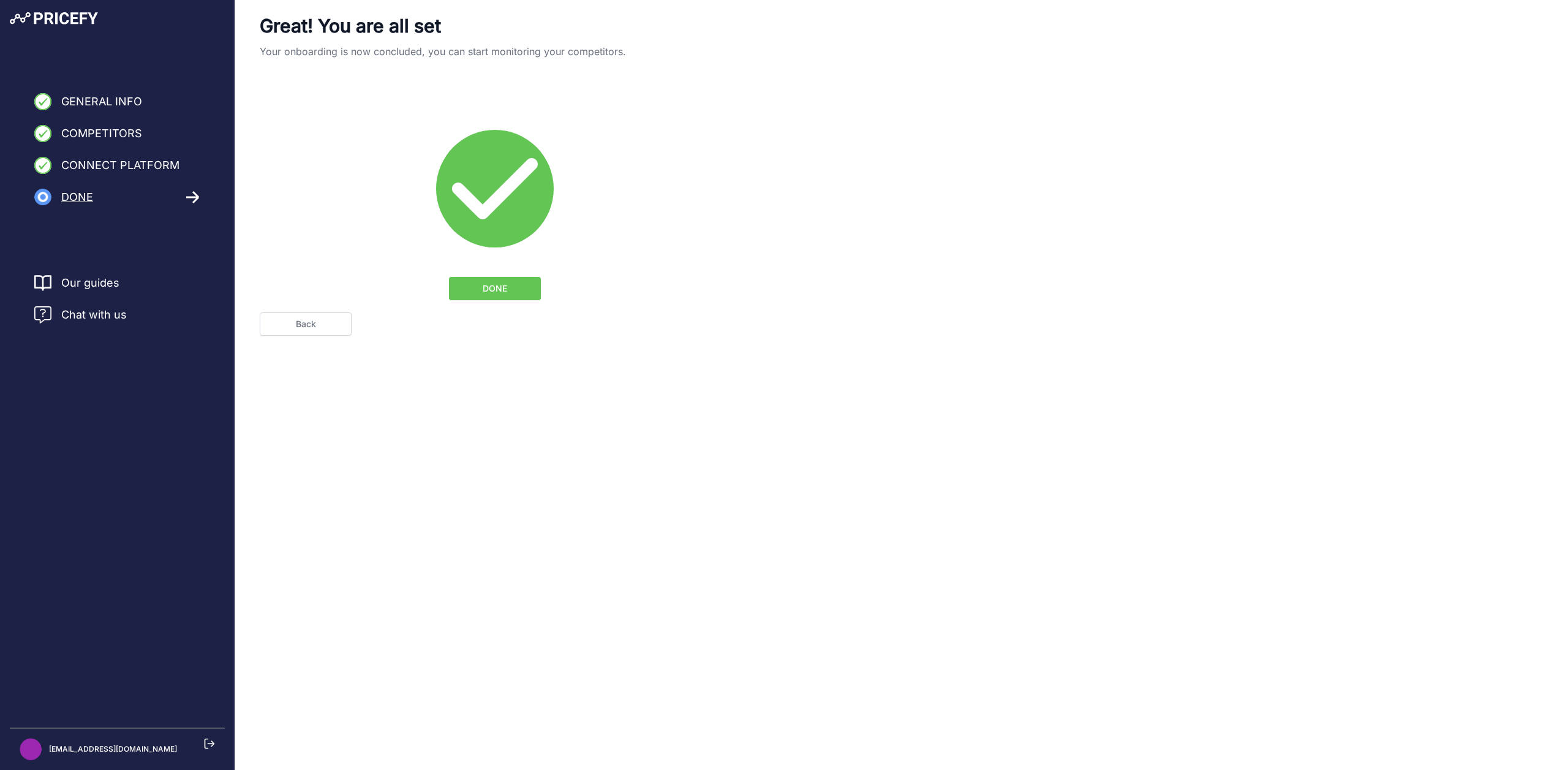
click at [500, 296] on button "DONE" at bounding box center [495, 288] width 92 height 23
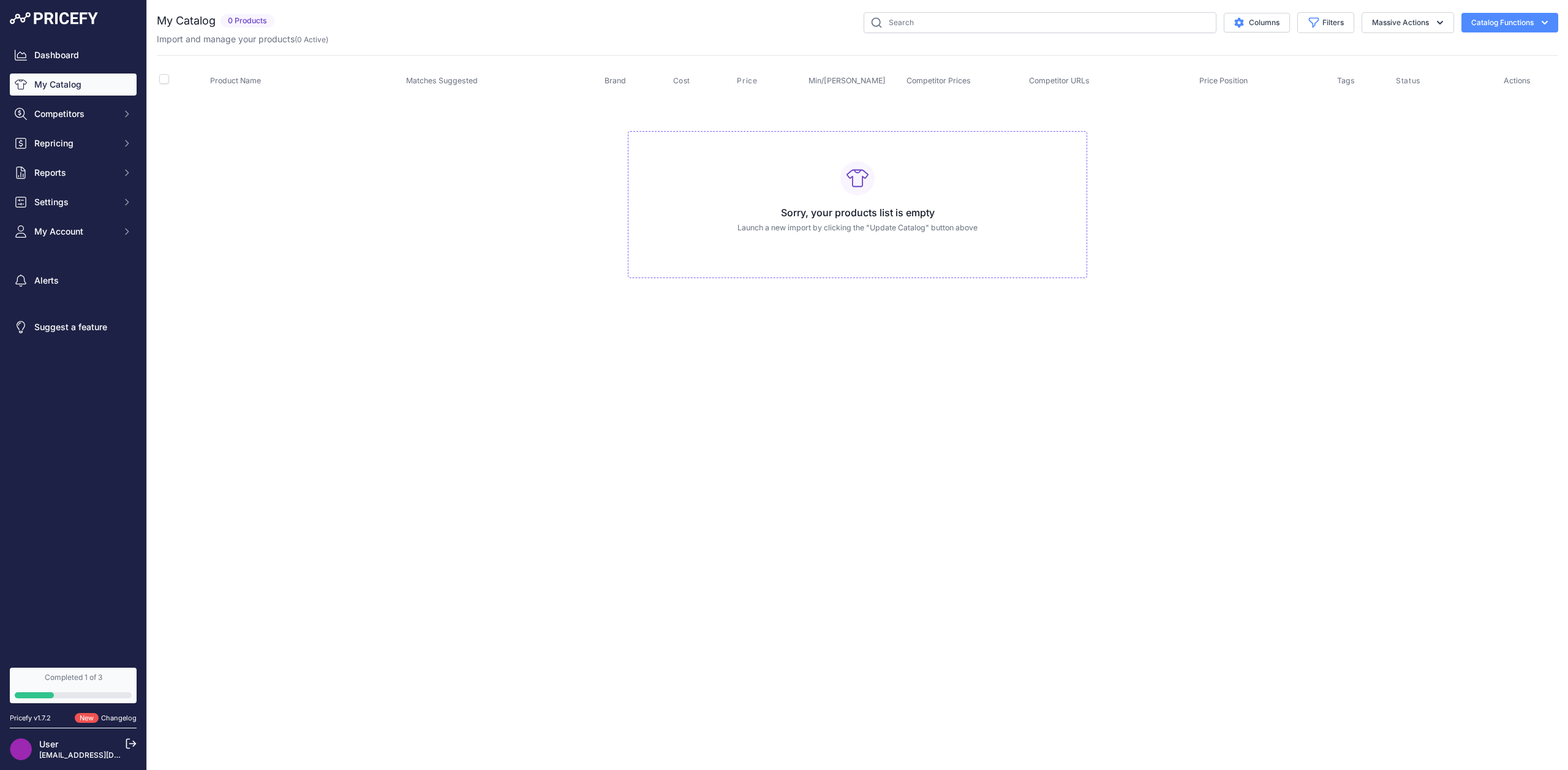
click at [65, 87] on link "My Catalog" at bounding box center [73, 84] width 127 height 22
click at [62, 114] on span "Competitors" at bounding box center [74, 114] width 80 height 12
click at [63, 84] on link "My Catalog" at bounding box center [73, 84] width 127 height 22
click at [1532, 25] on button "Catalog Functions" at bounding box center [1509, 22] width 97 height 20
click at [1469, 94] on link "Update Catalog" at bounding box center [1488, 93] width 137 height 22
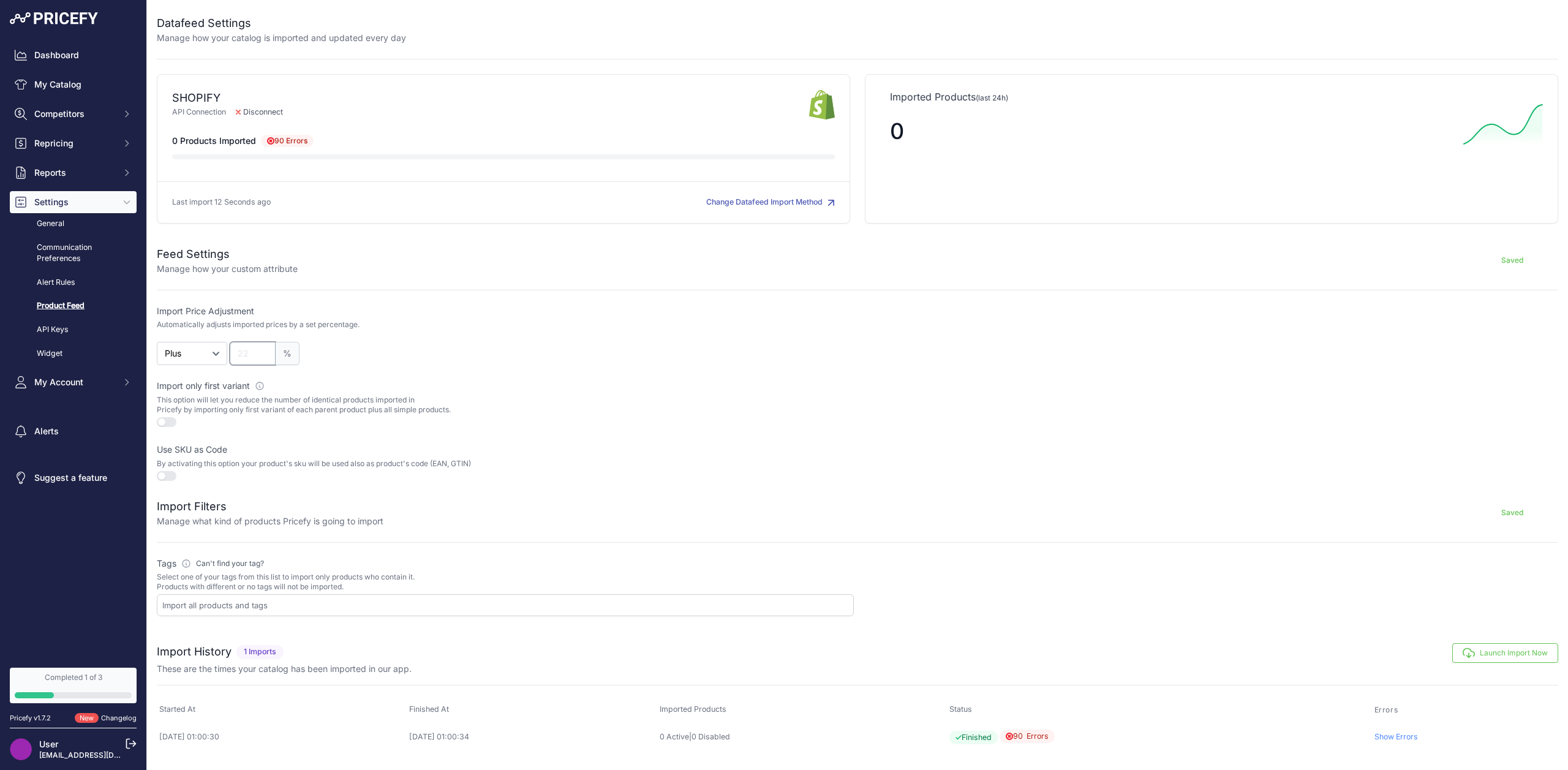
click at [248, 356] on input "number" at bounding box center [252, 354] width 46 height 23
type input "5"
click at [173, 422] on button "button" at bounding box center [166, 422] width 20 height 10
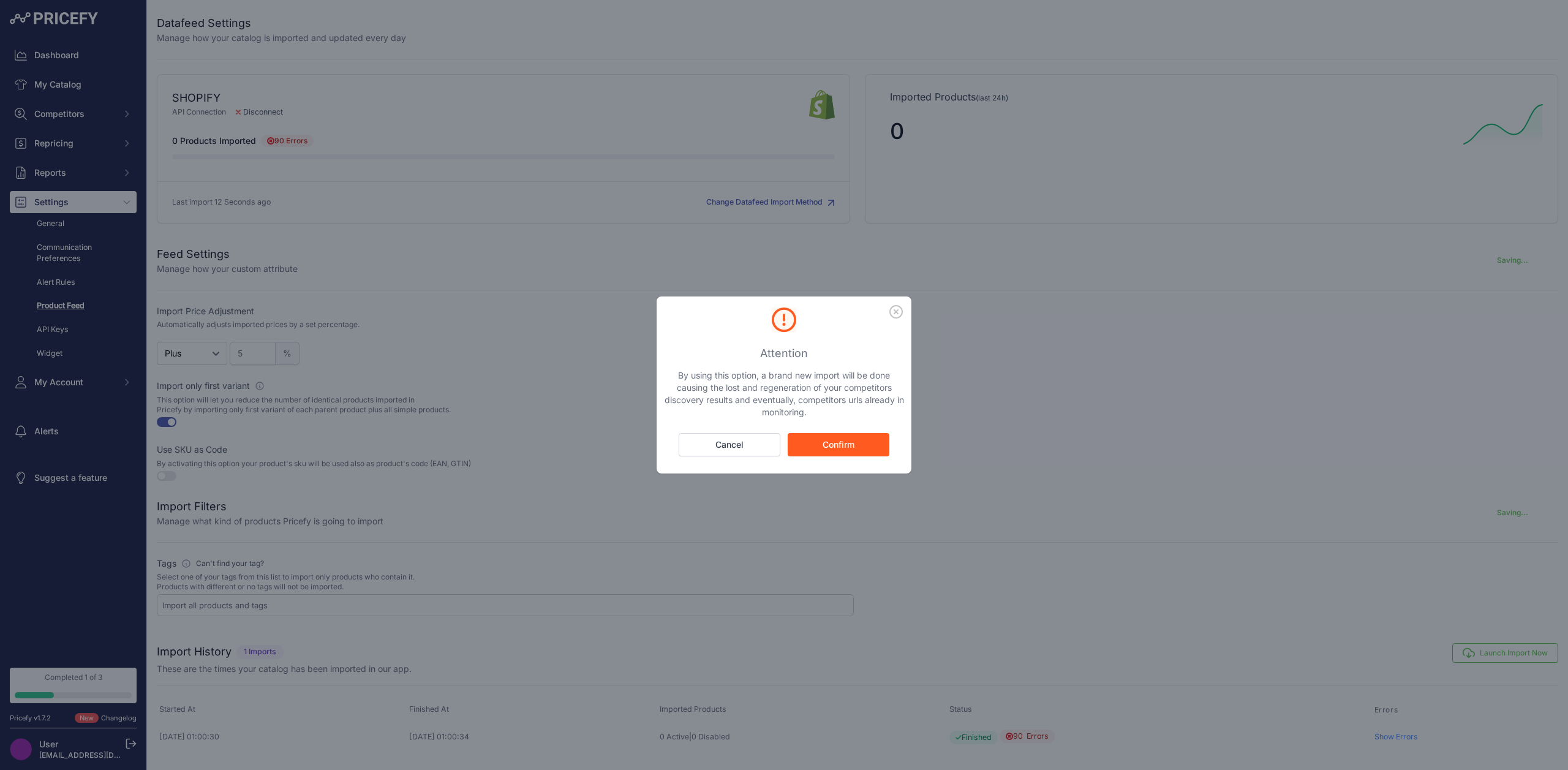
click at [171, 476] on div "Attention By using this option, a brand new import will be done causing the los…" at bounding box center [784, 385] width 1568 height 770
click at [828, 444] on button "Confirm" at bounding box center [838, 445] width 101 height 23
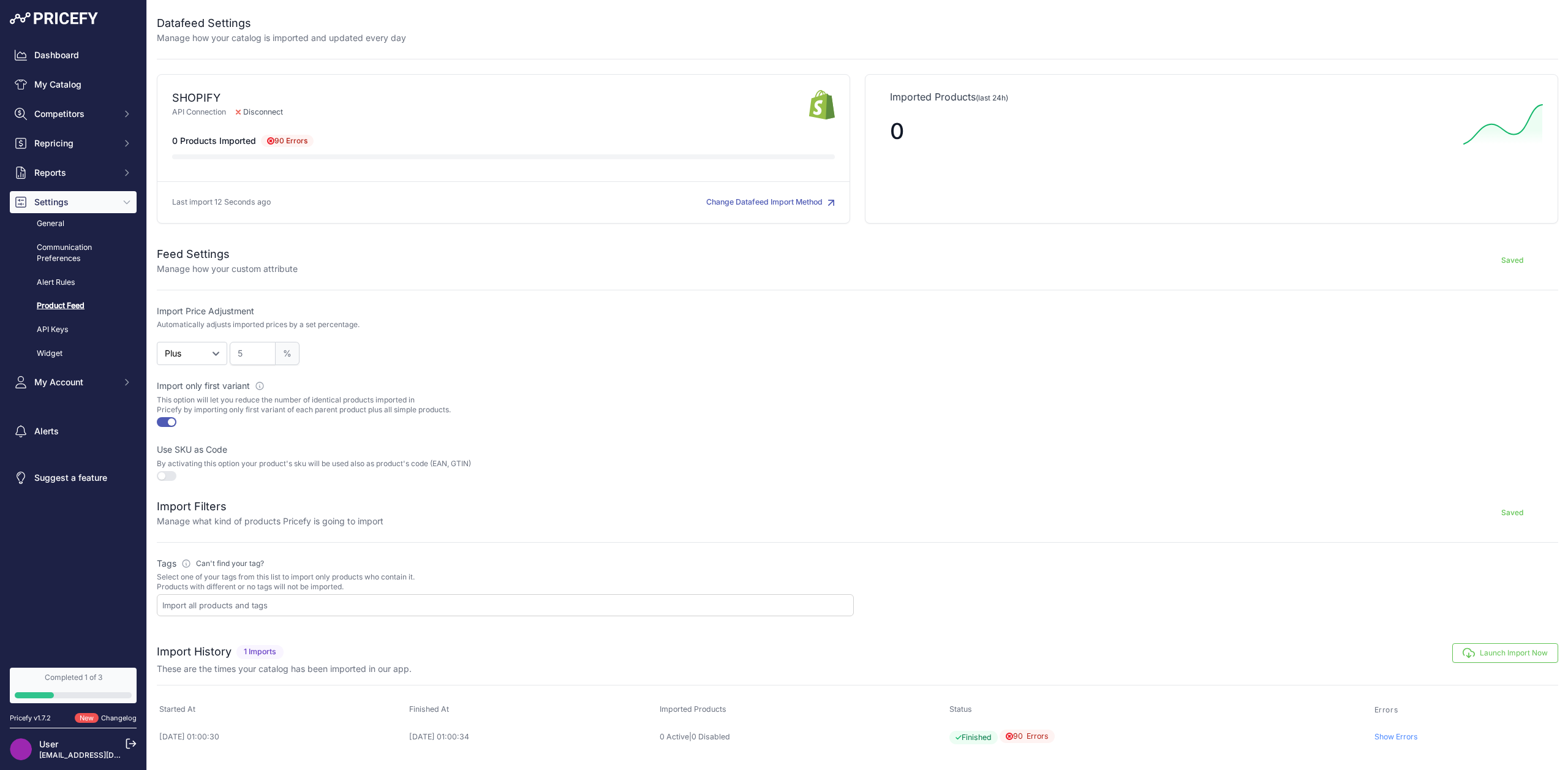
click at [161, 475] on button "button" at bounding box center [166, 476] width 20 height 10
click at [200, 607] on input "text" at bounding box center [507, 605] width 691 height 11
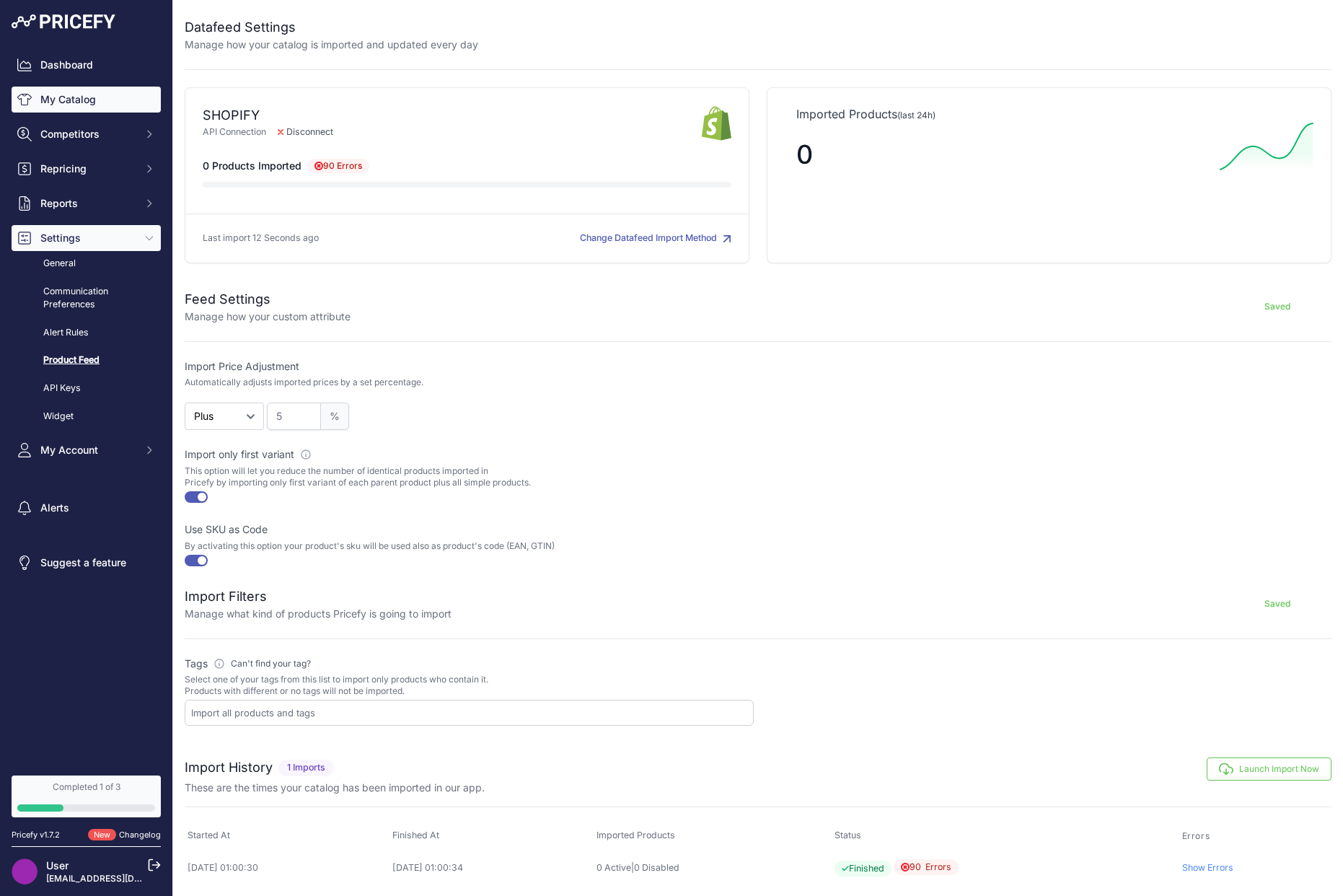
click at [103, 87] on link "My Catalog" at bounding box center [86, 99] width 149 height 26
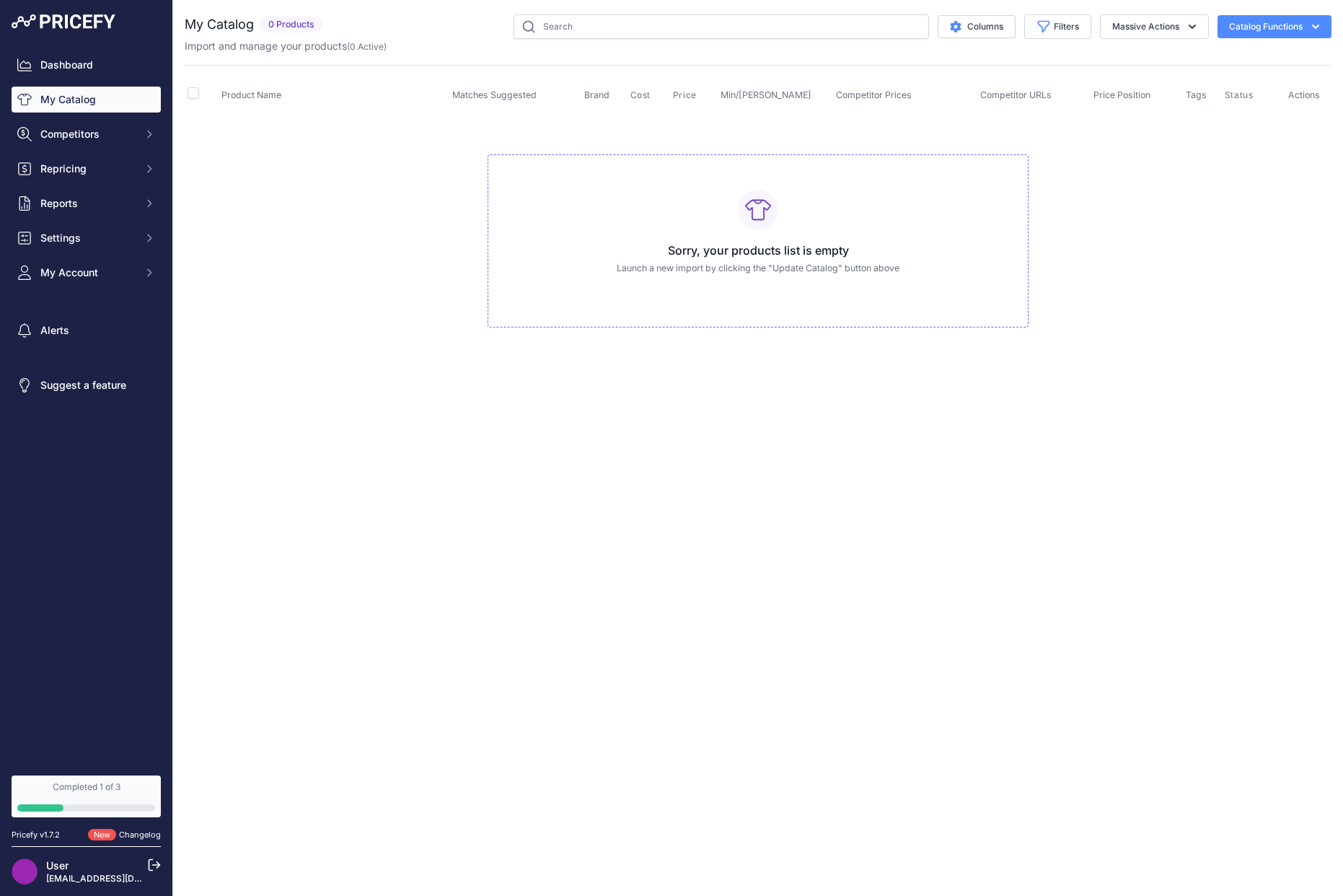
click at [79, 72] on link "Dashboard" at bounding box center [86, 65] width 149 height 26
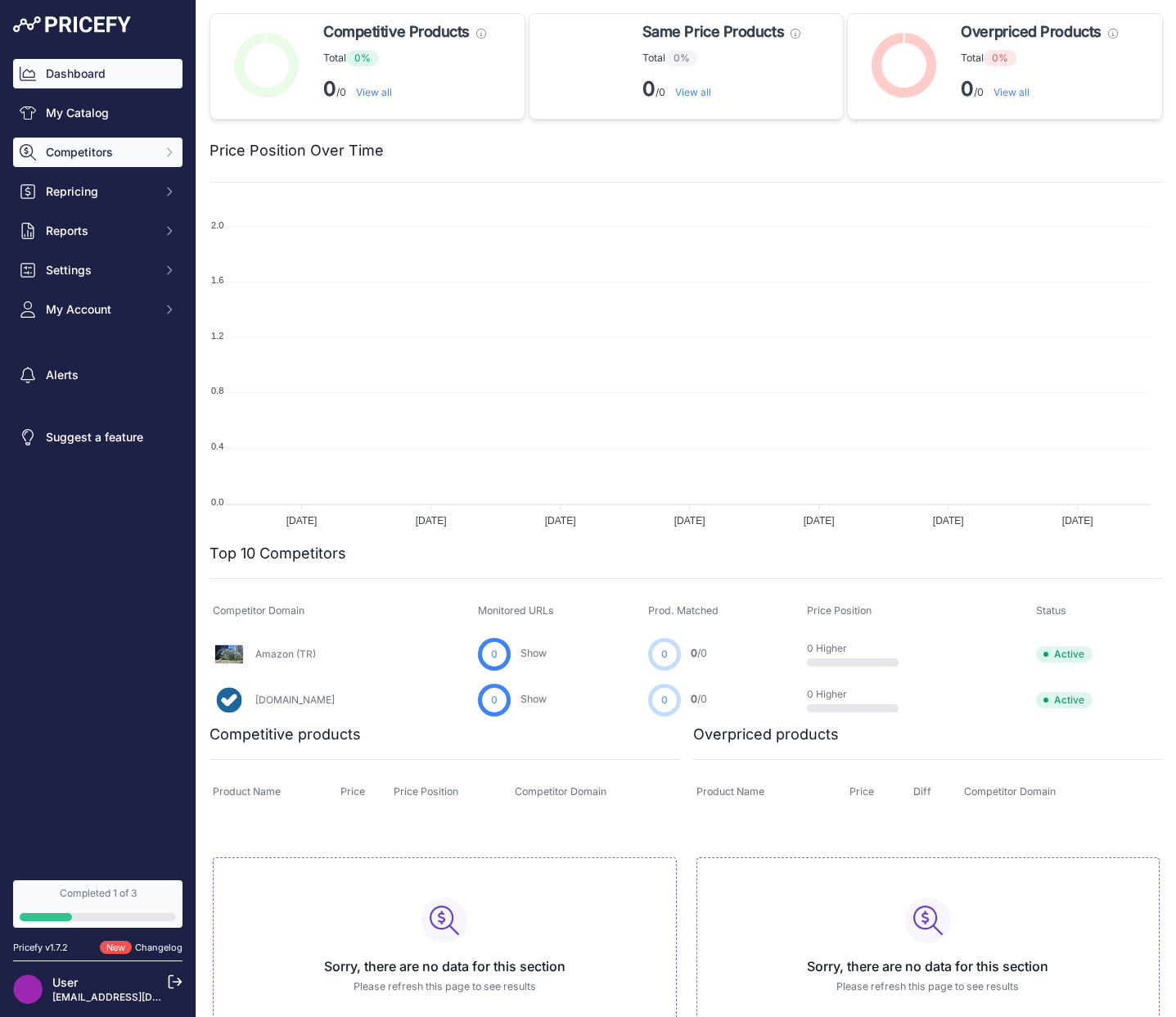
click at [86, 164] on button "Competitors" at bounding box center [97, 152] width 169 height 29
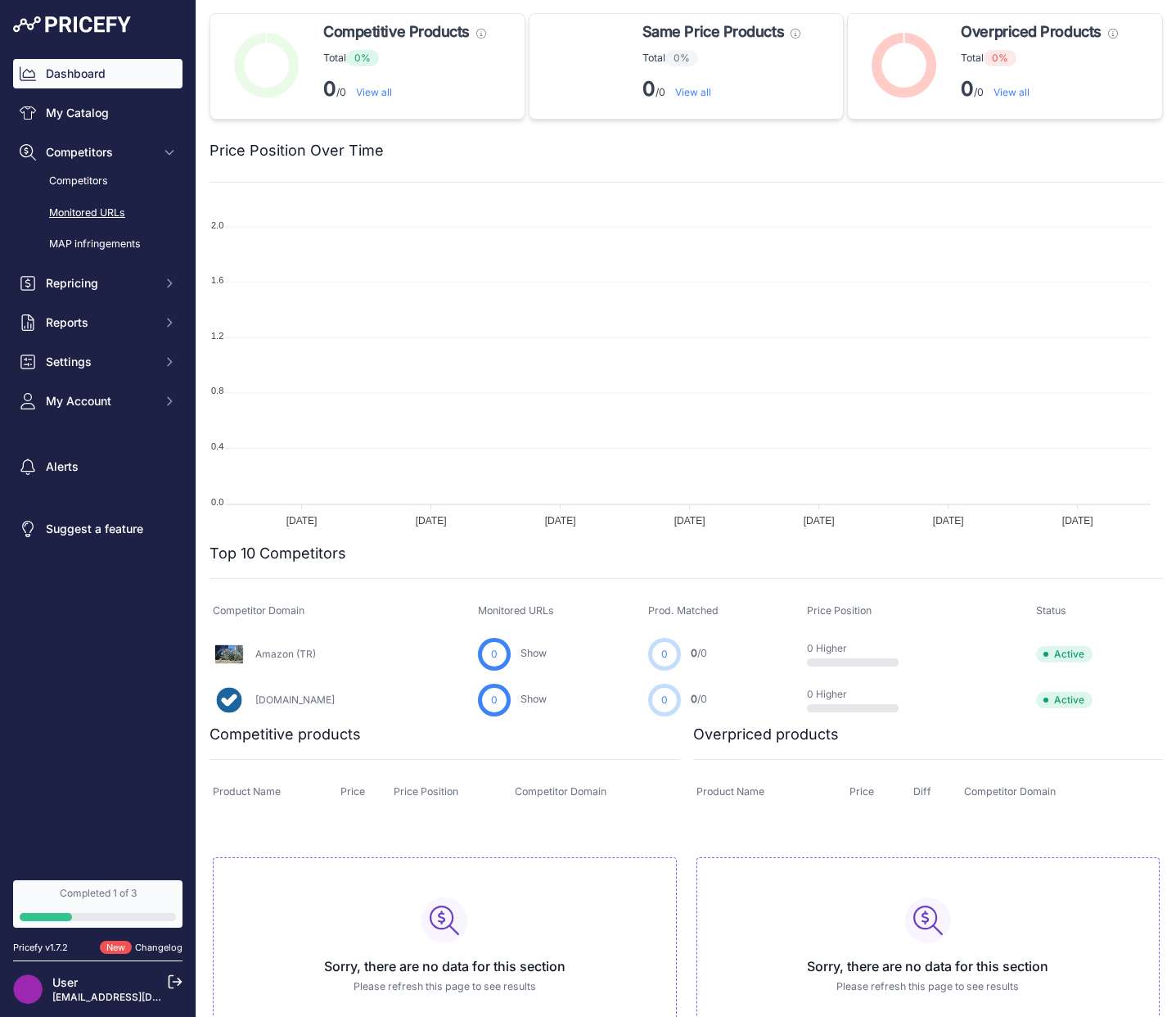
click at [76, 223] on link "Monitored URLs" at bounding box center [97, 212] width 169 height 28
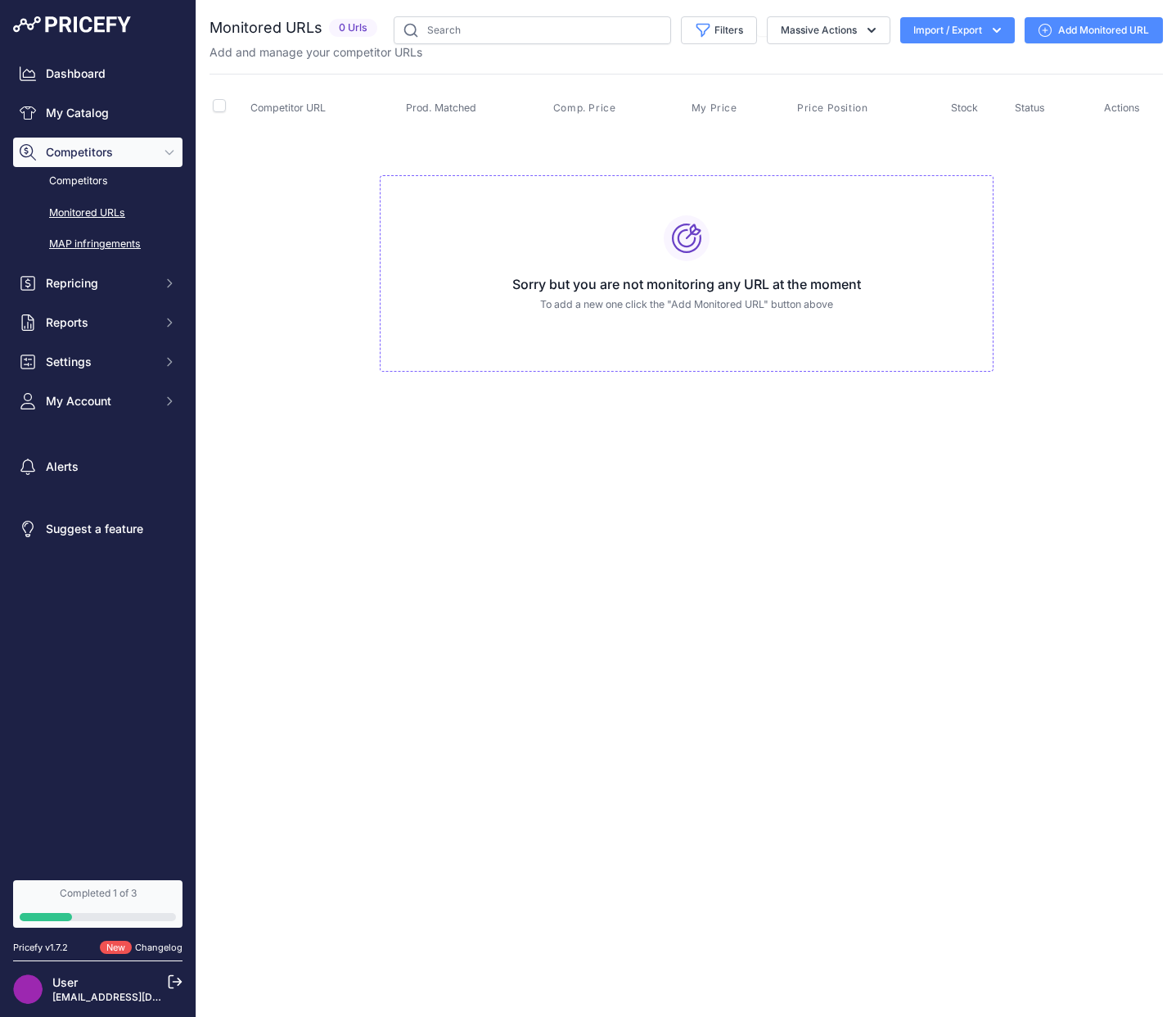
click at [77, 236] on link "MAP infringements" at bounding box center [97, 244] width 169 height 28
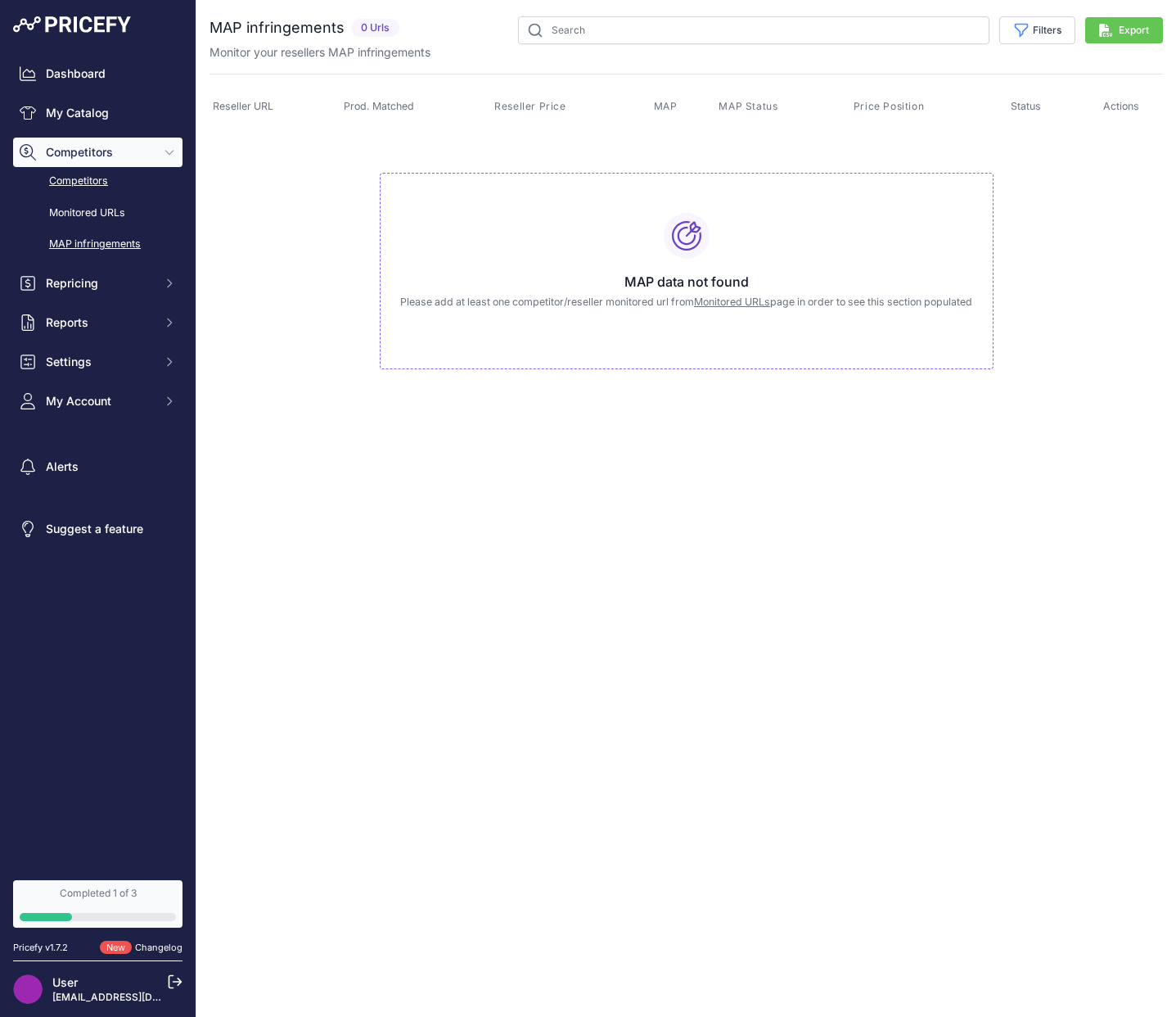
click at [75, 180] on link "Competitors" at bounding box center [97, 180] width 169 height 28
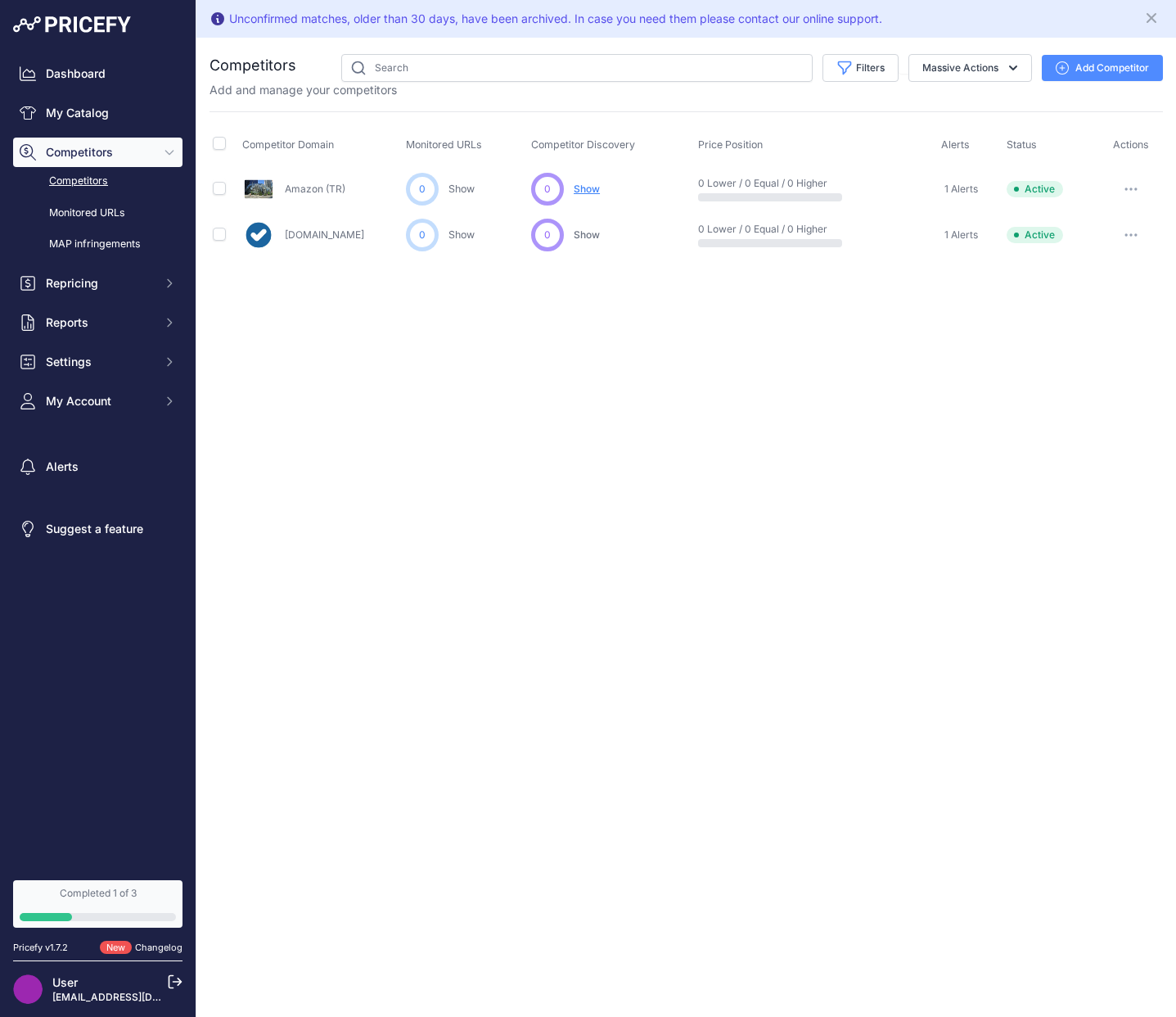
click at [78, 986] on p "User" at bounding box center [102, 982] width 98 height 16
click at [80, 23] on img at bounding box center [71, 25] width 117 height 16
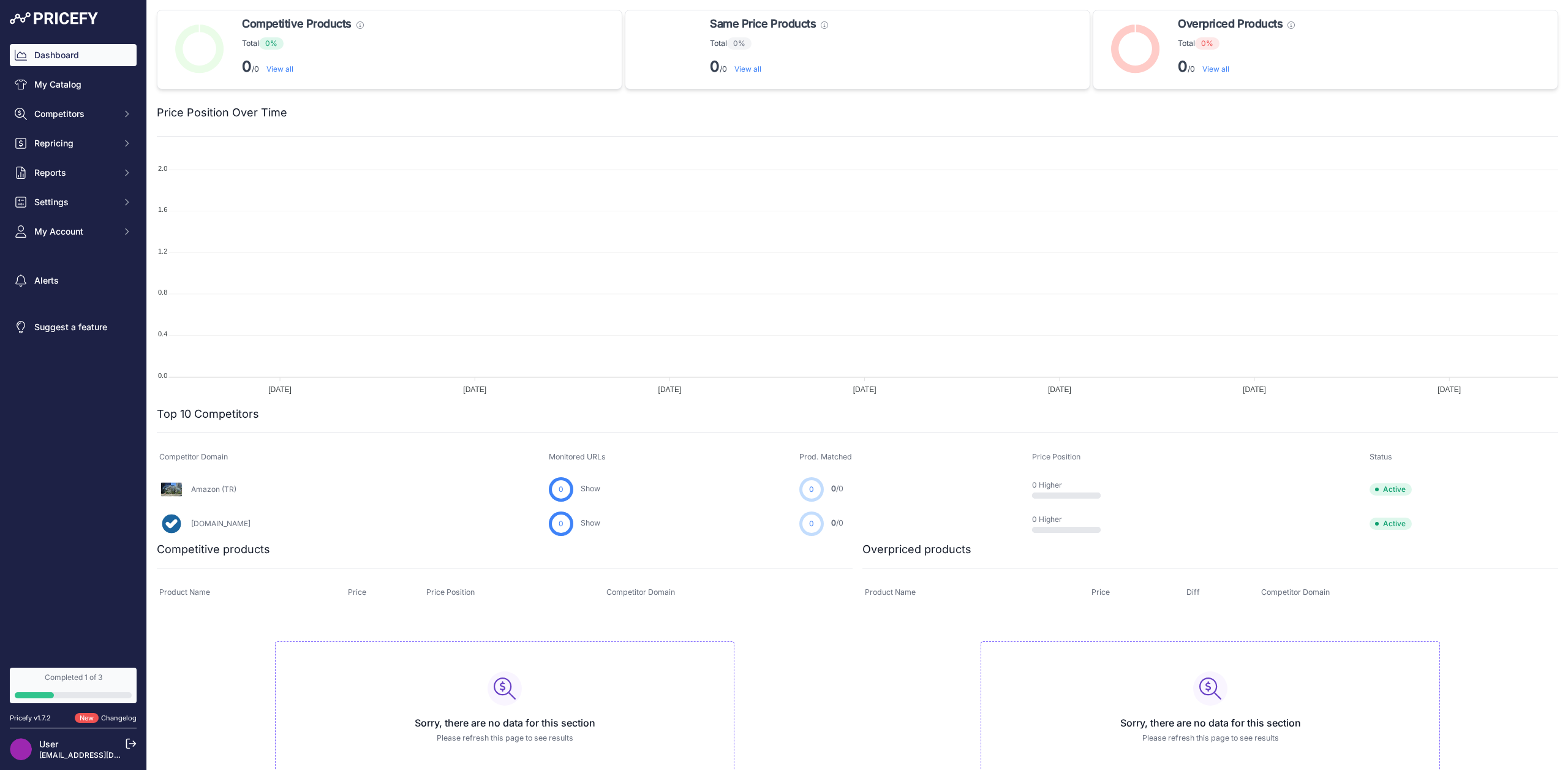
click at [63, 96] on div "Dashboard My Catalog Competitors Competitors Monitored URLs MAP infringements R…" at bounding box center [73, 143] width 127 height 198
click at [75, 89] on link "My Catalog" at bounding box center [73, 84] width 127 height 22
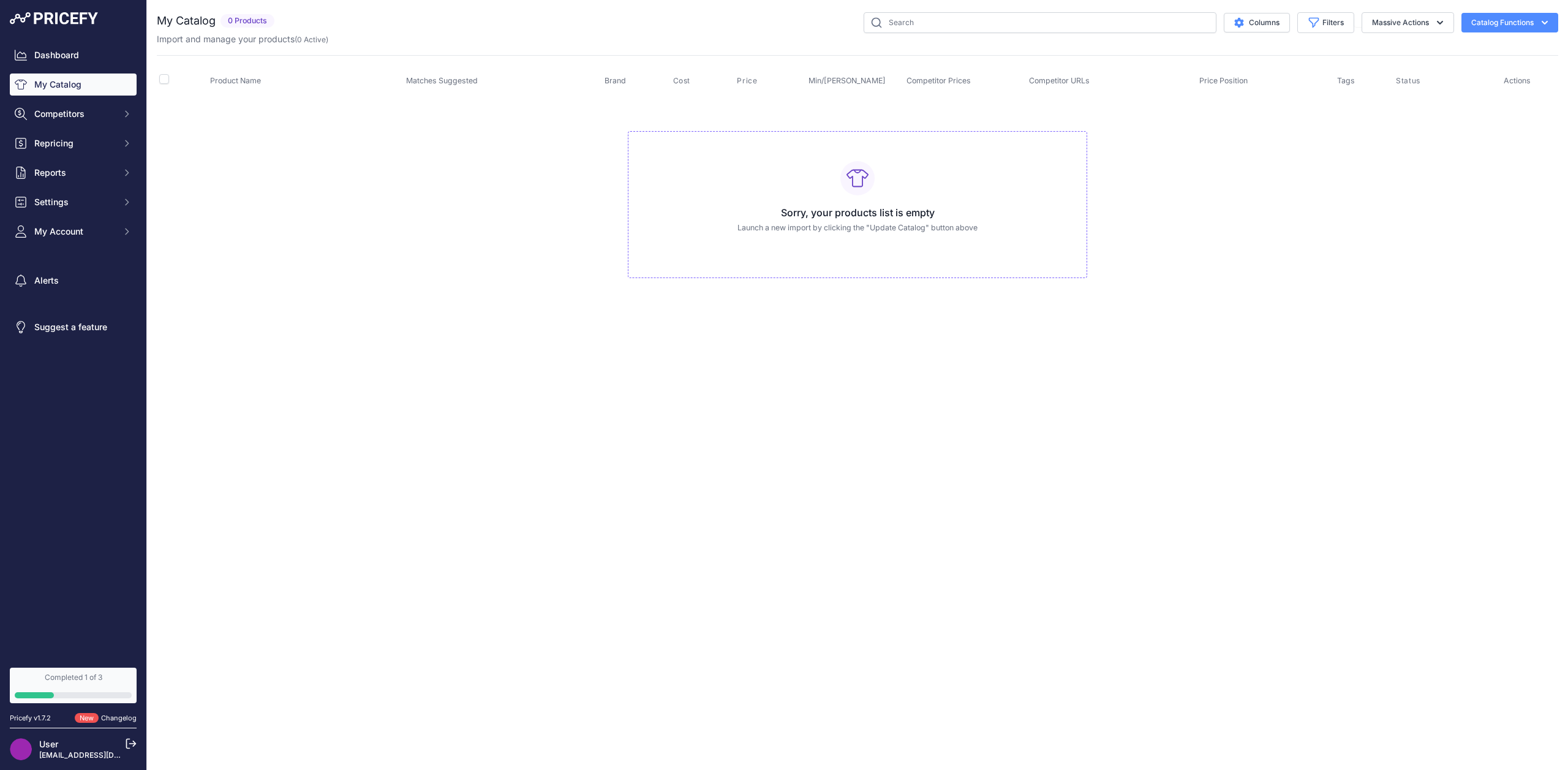
click at [1507, 22] on button "Catalog Functions" at bounding box center [1509, 22] width 97 height 20
click at [1488, 87] on link "Update Catalog" at bounding box center [1488, 93] width 137 height 22
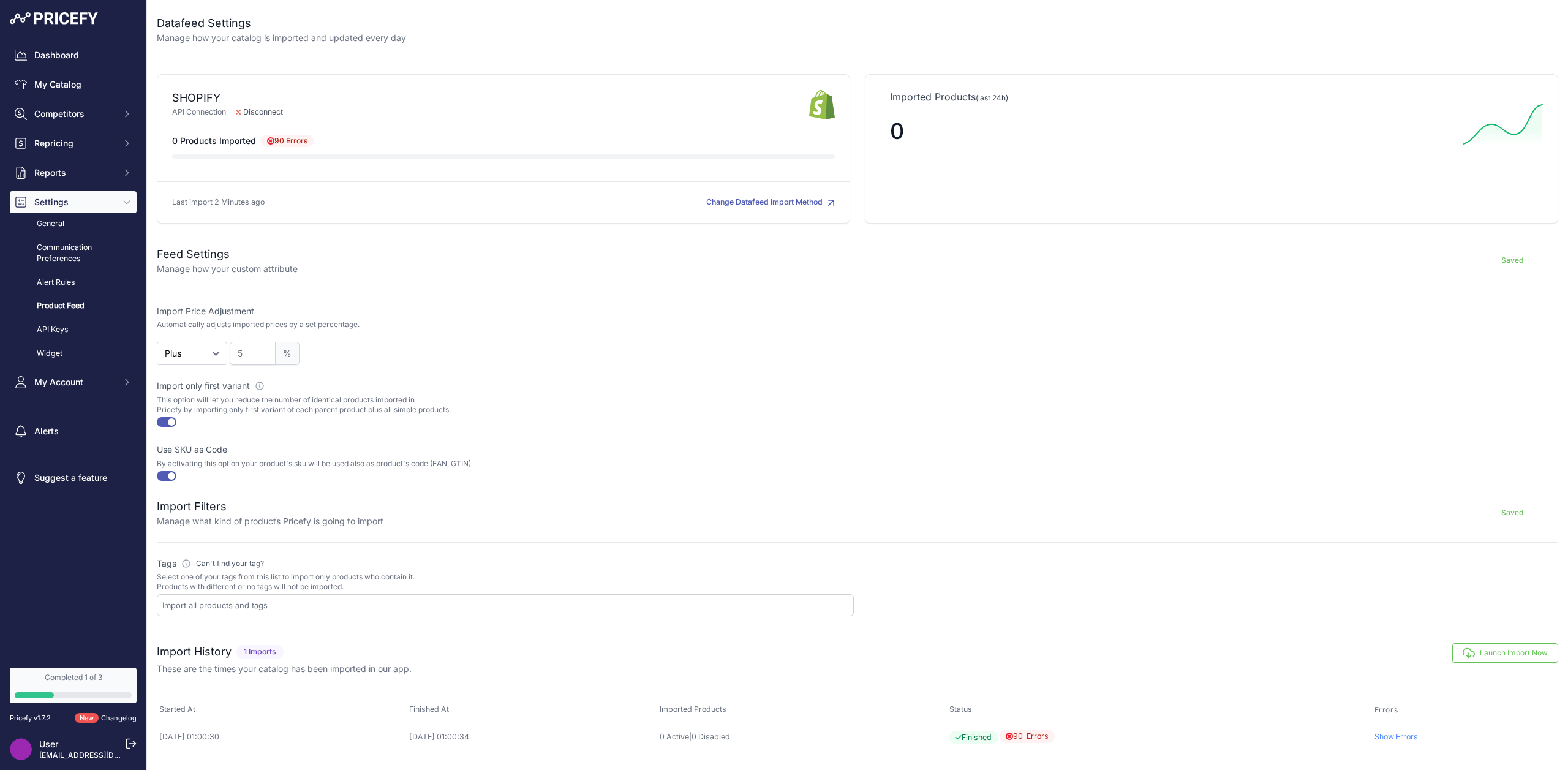
click at [752, 199] on button "Change Datafeed Import Method" at bounding box center [770, 202] width 129 height 12
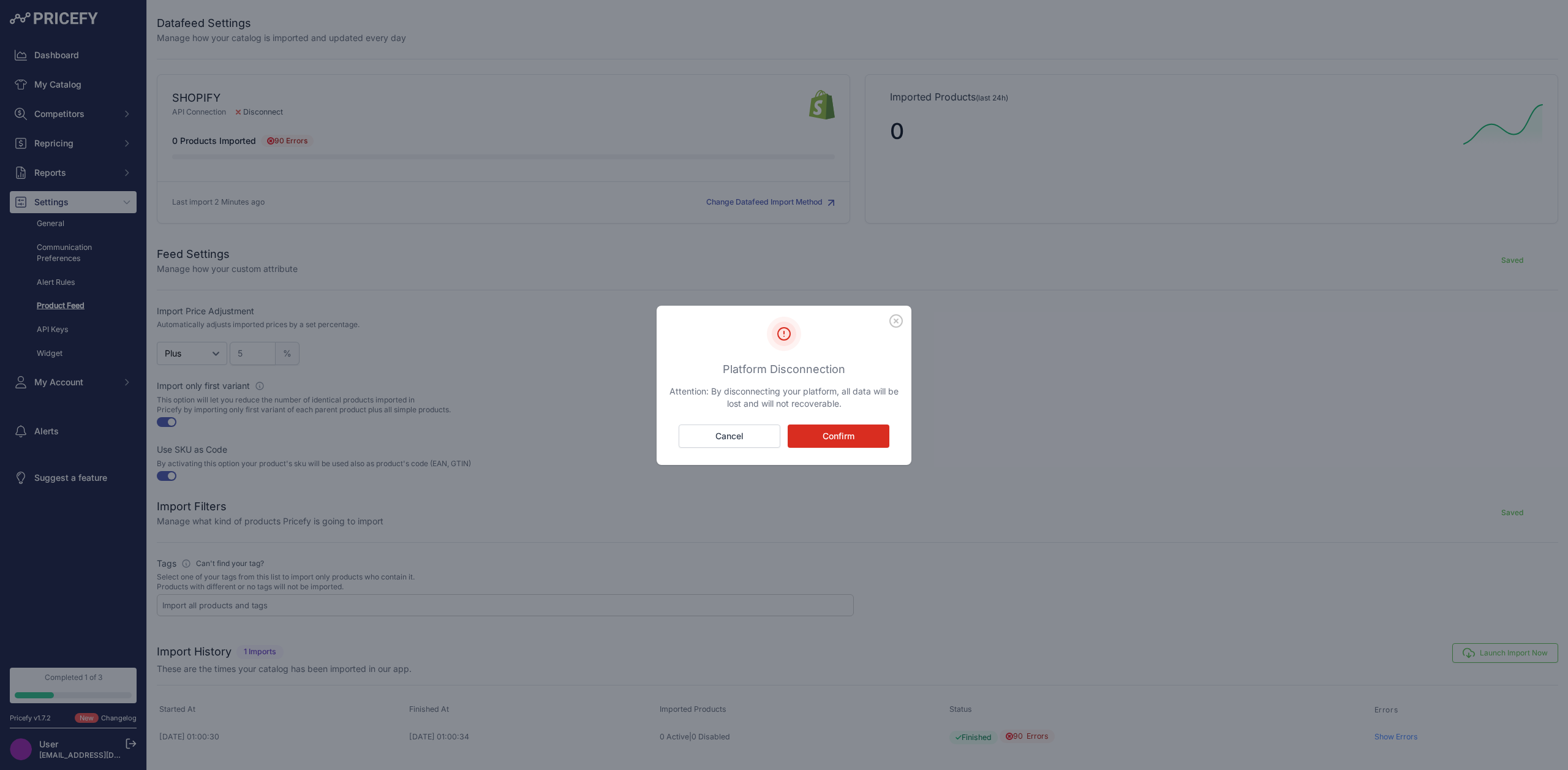
click at [845, 450] on div "Confirm Cancel" at bounding box center [784, 444] width 240 height 38
click at [858, 437] on button "Confirm" at bounding box center [838, 436] width 101 height 23
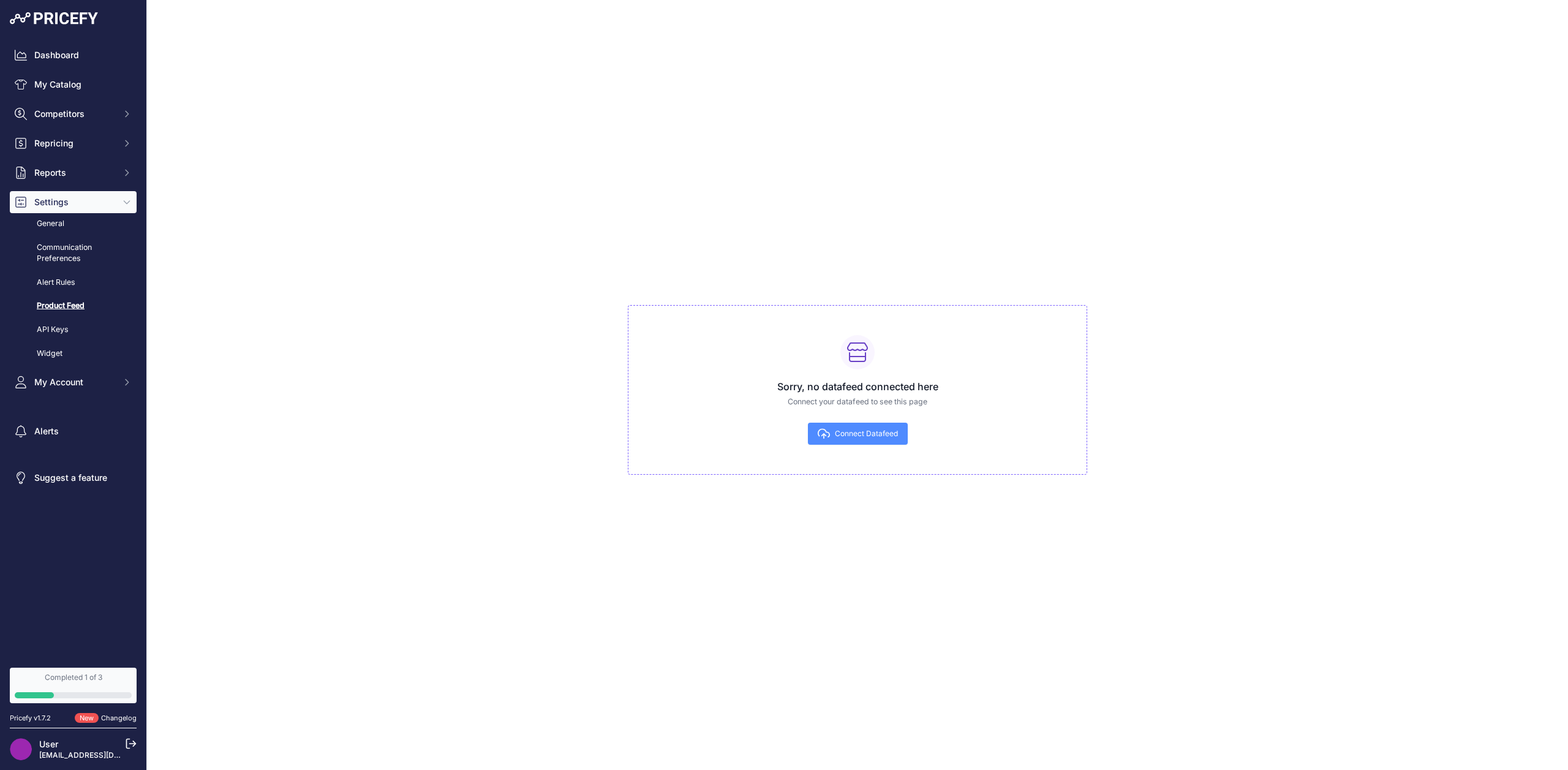
click at [873, 431] on span "Connect Datafeed" at bounding box center [866, 433] width 63 height 10
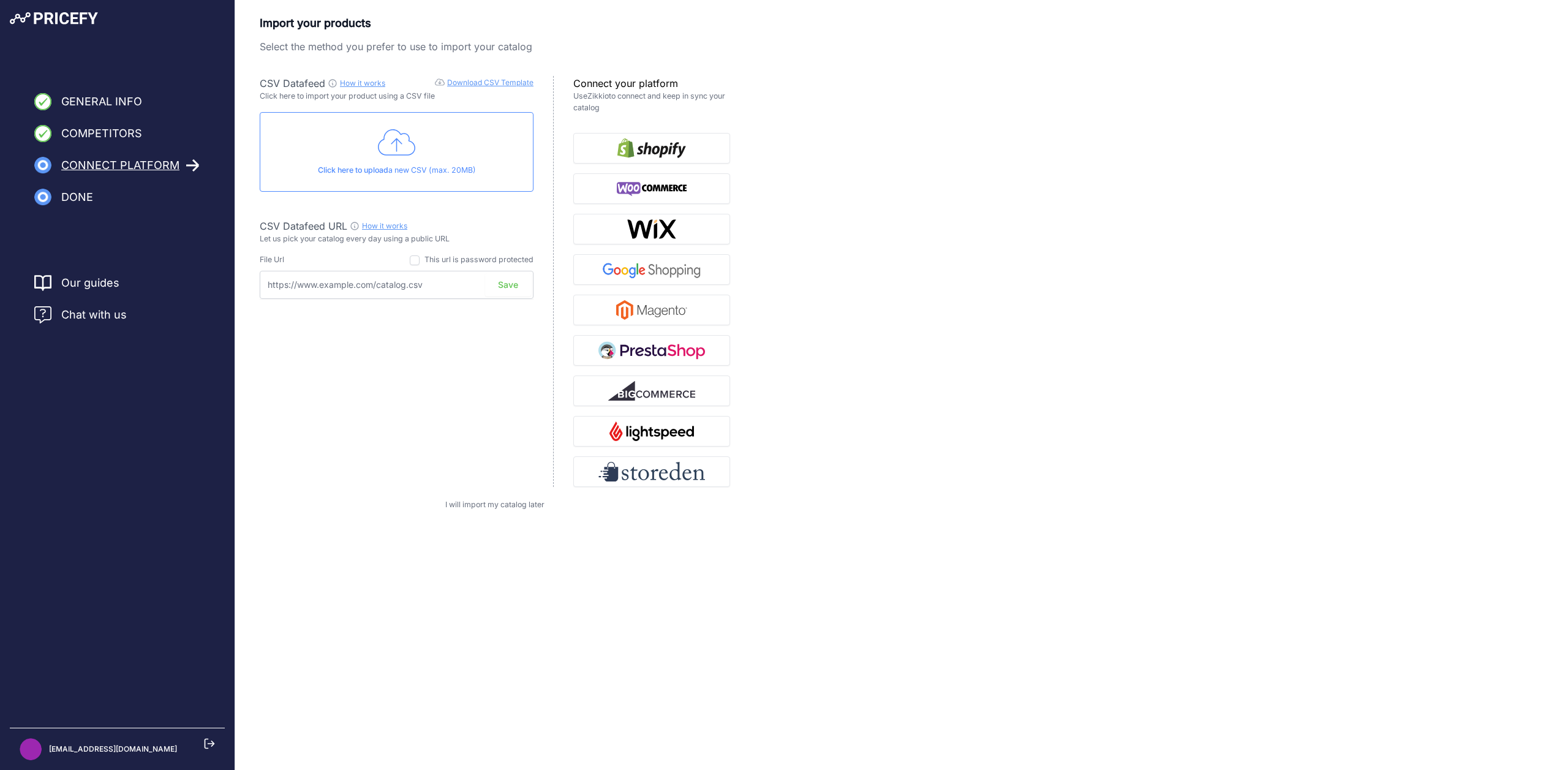
click at [412, 132] on icon at bounding box center [397, 142] width 38 height 31
